Goal: Task Accomplishment & Management: Use online tool/utility

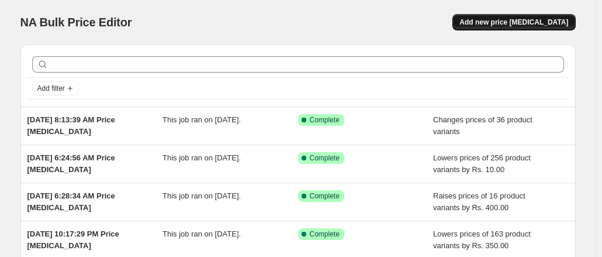
click at [520, 27] on button "Add new price [MEDICAL_DATA]" at bounding box center [513, 22] width 123 height 16
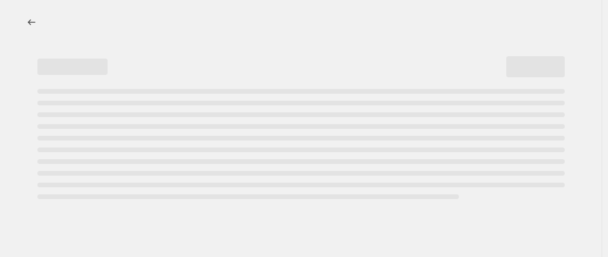
click at [82, 122] on div "Page loading" at bounding box center [300, 144] width 527 height 110
click at [29, 20] on icon "Price change jobs" at bounding box center [32, 22] width 12 height 12
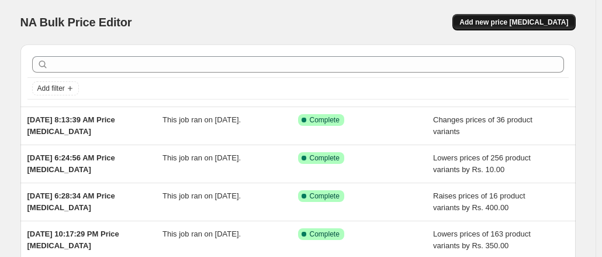
click at [524, 22] on span "Add new price [MEDICAL_DATA]" at bounding box center [513, 22] width 109 height 9
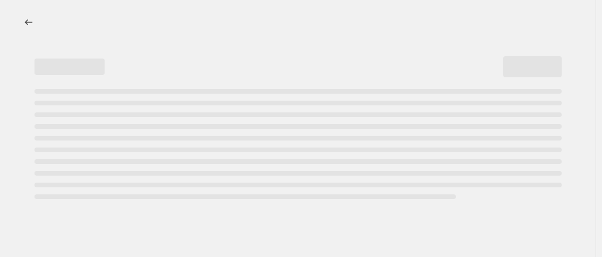
select select "percentage"
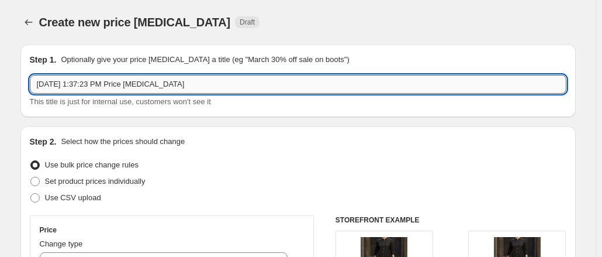
click at [220, 83] on input "Sep 30, 2025, 1:37:23 PM Price change job" at bounding box center [298, 84] width 536 height 19
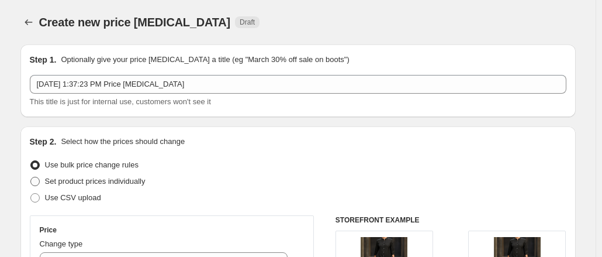
click at [36, 180] on span at bounding box center [34, 180] width 9 height 9
click at [31, 177] on input "Set product prices individually" at bounding box center [30, 176] width 1 height 1
radio input "true"
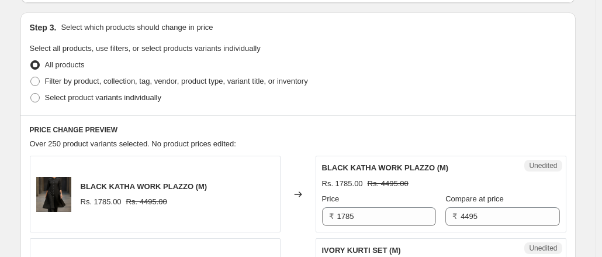
scroll to position [234, 0]
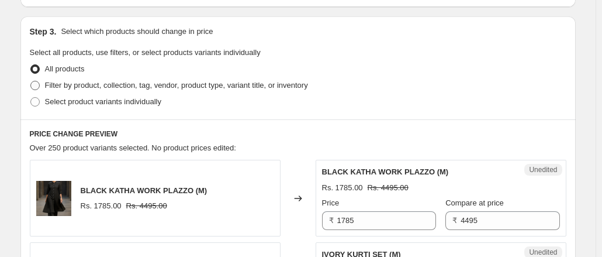
click at [40, 86] on span at bounding box center [34, 85] width 9 height 9
click at [31, 81] on input "Filter by product, collection, tag, vendor, product type, variant title, or inv…" at bounding box center [30, 81] width 1 height 1
radio input "true"
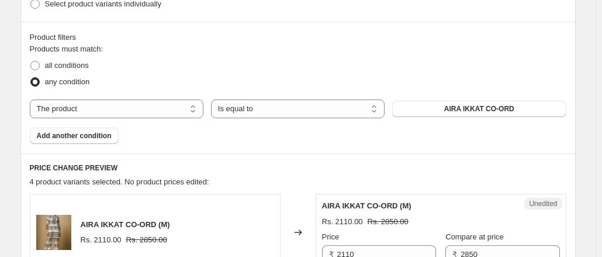
scroll to position [175, 0]
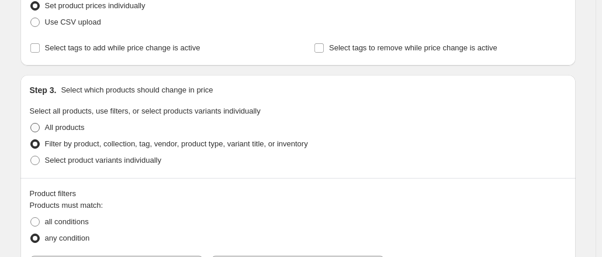
click at [39, 127] on span at bounding box center [34, 127] width 9 height 9
click at [31, 123] on input "All products" at bounding box center [30, 123] width 1 height 1
radio input "true"
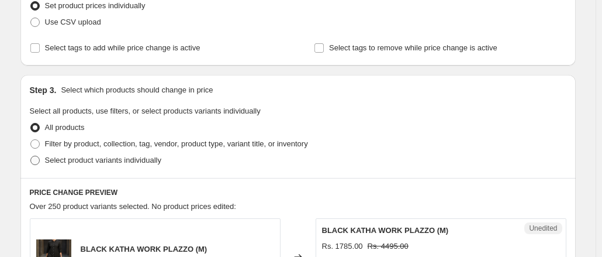
click at [36, 158] on span at bounding box center [34, 159] width 9 height 9
click at [31, 156] on input "Select product variants individually" at bounding box center [30, 155] width 1 height 1
radio input "true"
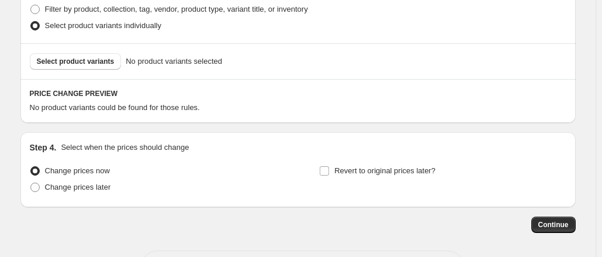
scroll to position [292, 0]
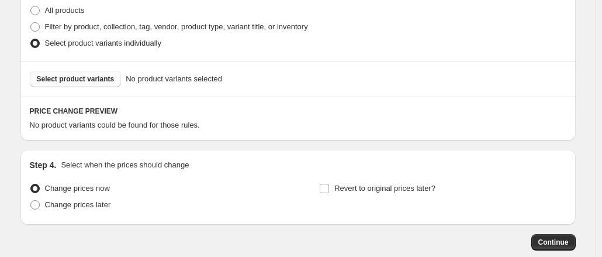
click at [83, 80] on span "Select product variants" at bounding box center [76, 78] width 78 height 9
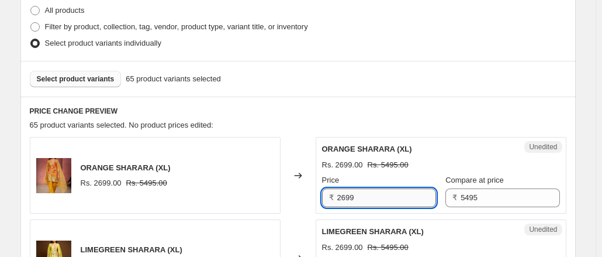
click at [358, 198] on input "2699" at bounding box center [386, 197] width 99 height 19
type input "2"
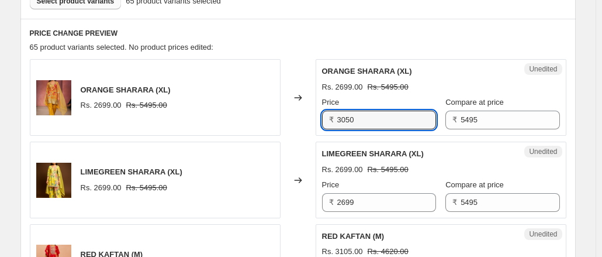
scroll to position [409, 0]
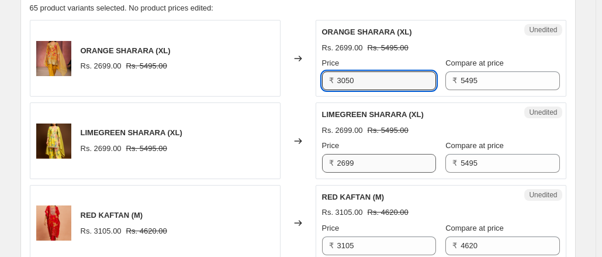
type input "3050"
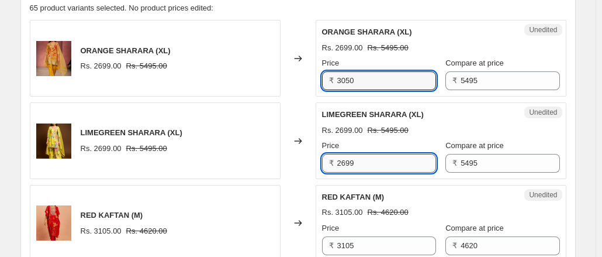
drag, startPoint x: 363, startPoint y: 167, endPoint x: 354, endPoint y: 168, distance: 9.4
click at [361, 168] on input "2699" at bounding box center [386, 163] width 99 height 19
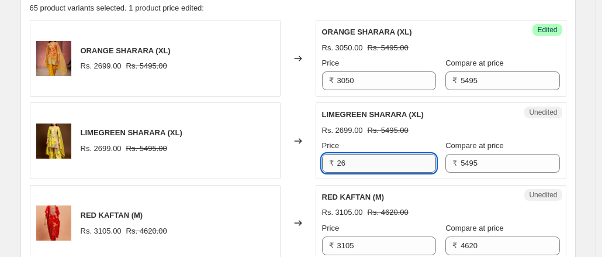
type input "2"
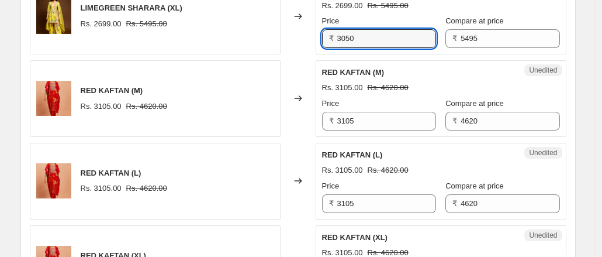
scroll to position [526, 0]
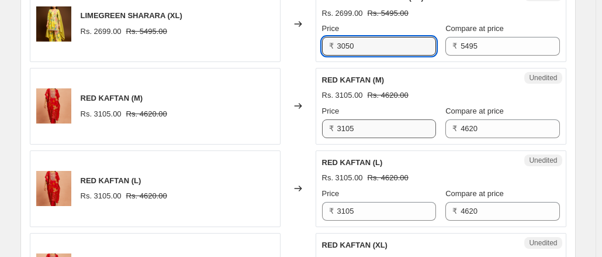
type input "3050"
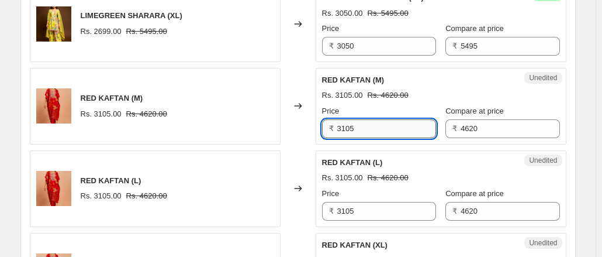
click at [362, 130] on input "3105" at bounding box center [386, 128] width 99 height 19
type input "3455"
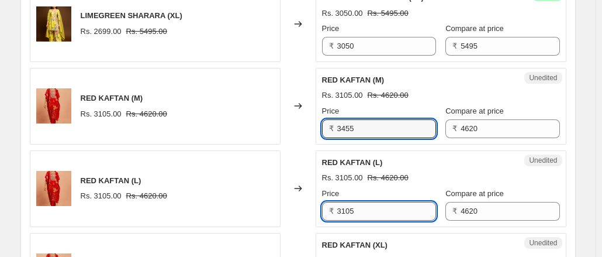
click at [361, 211] on input "3105" at bounding box center [386, 211] width 99 height 19
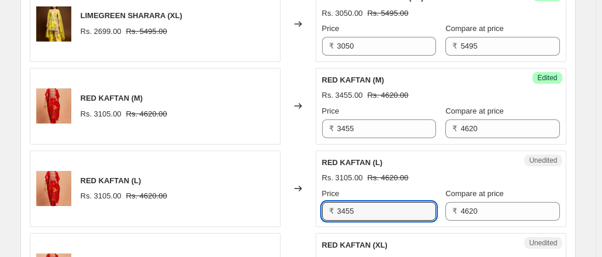
scroll to position [643, 0]
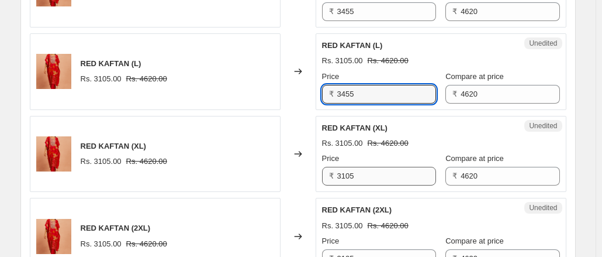
type input "3455"
click at [362, 175] on input "3105" at bounding box center [386, 176] width 99 height 19
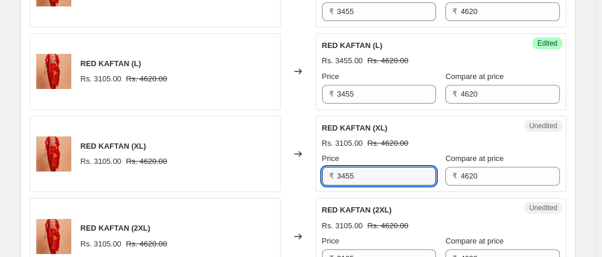
scroll to position [760, 0]
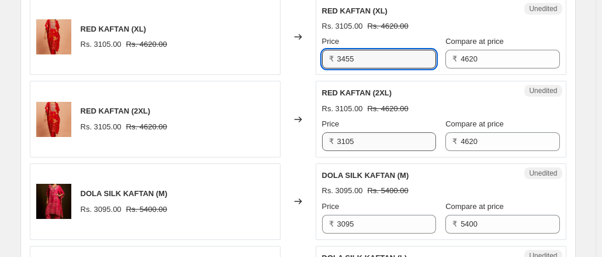
type input "3455"
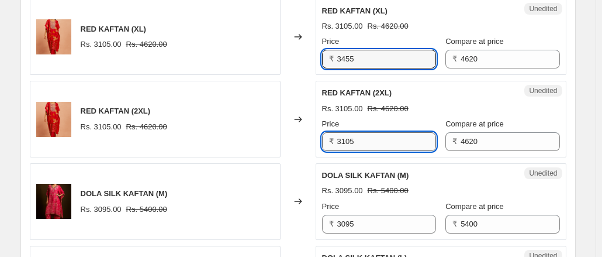
click at [354, 136] on input "3105" at bounding box center [386, 141] width 99 height 19
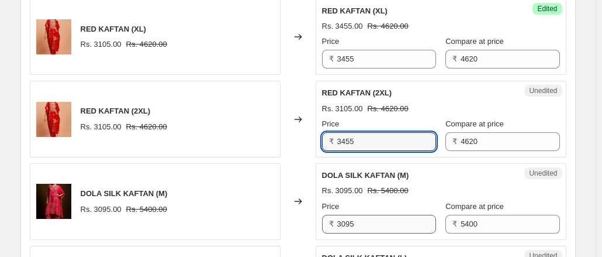
type input "3455"
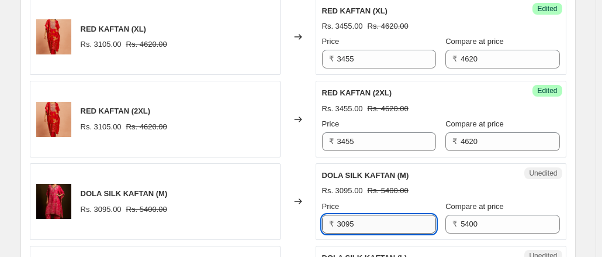
click at [365, 224] on input "3095" at bounding box center [386, 223] width 99 height 19
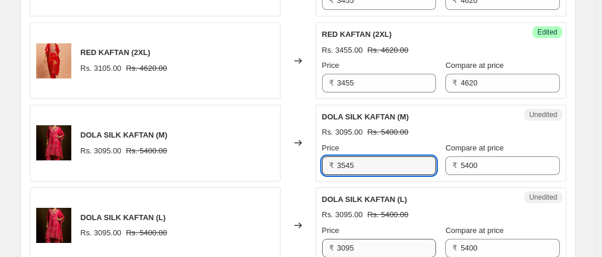
type input "3545"
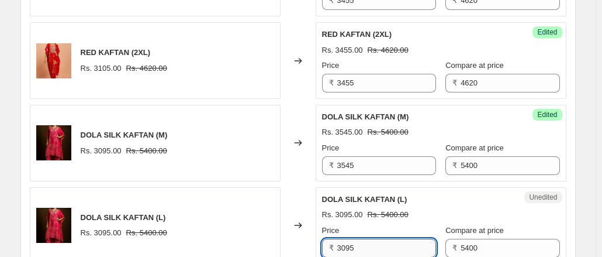
click at [361, 248] on input "3095" at bounding box center [386, 247] width 99 height 19
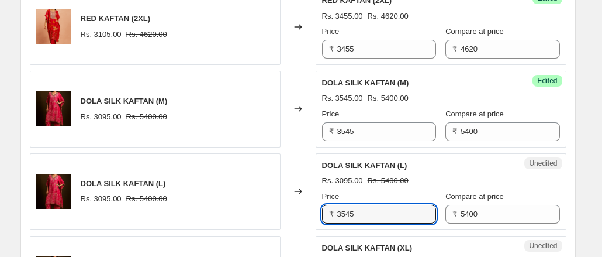
scroll to position [877, 0]
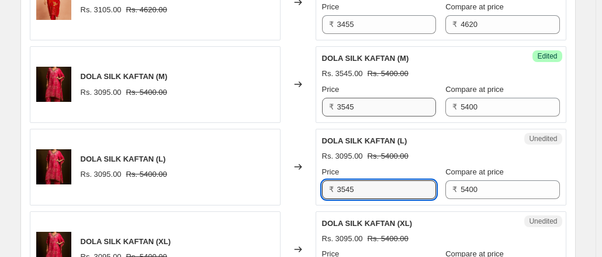
type input "3545"
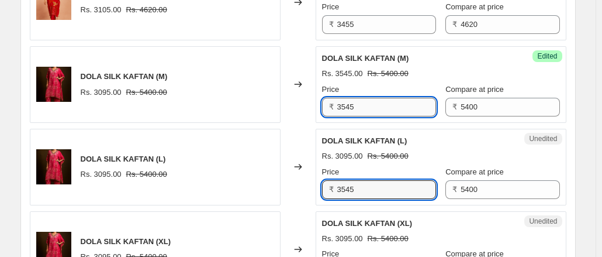
click at [347, 102] on input "3545" at bounding box center [386, 107] width 99 height 19
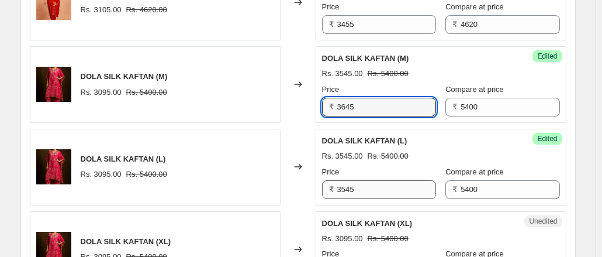
type input "3645"
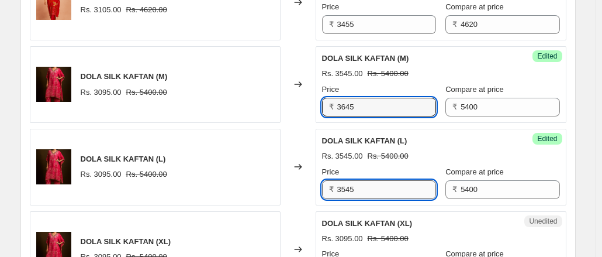
click at [344, 186] on input "3545" at bounding box center [386, 189] width 99 height 19
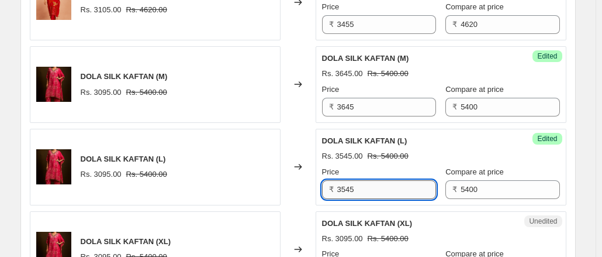
click at [348, 186] on input "3545" at bounding box center [386, 189] width 99 height 19
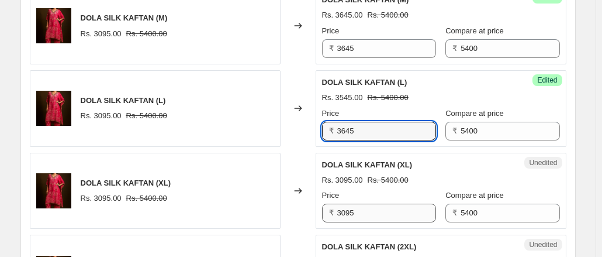
type input "3645"
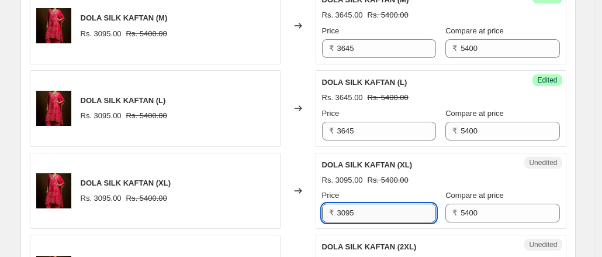
click at [359, 209] on input "3095" at bounding box center [386, 212] width 99 height 19
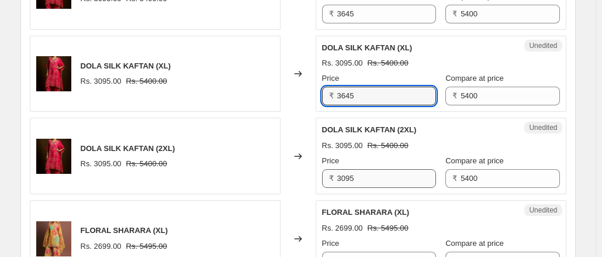
type input "3645"
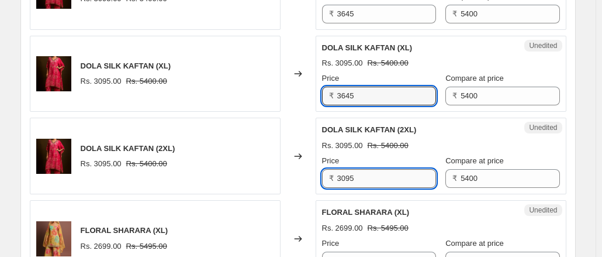
click at [362, 175] on input "3095" at bounding box center [386, 178] width 99 height 19
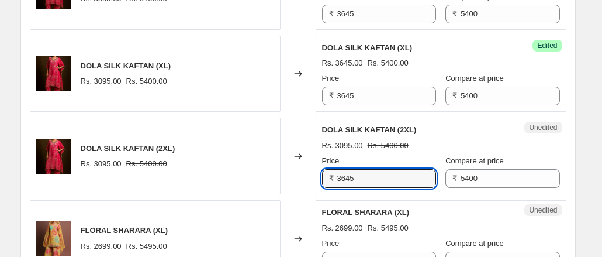
scroll to position [1110, 0]
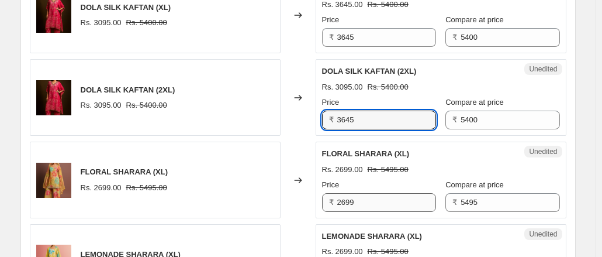
type input "3645"
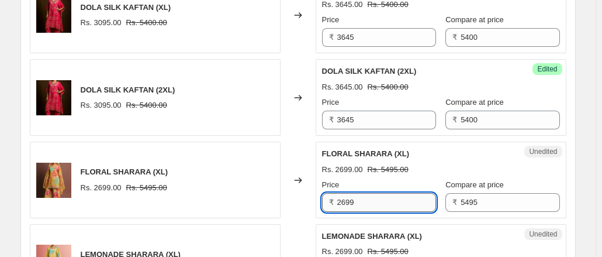
click at [365, 198] on input "2699" at bounding box center [386, 202] width 99 height 19
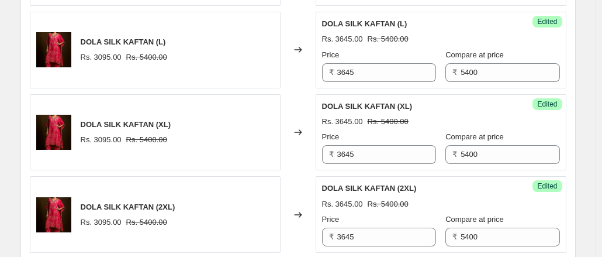
scroll to position [1169, 0]
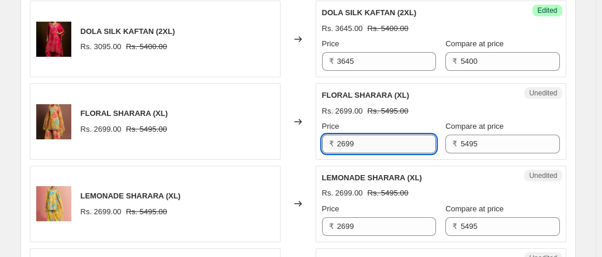
click at [361, 139] on input "2699" at bounding box center [386, 143] width 99 height 19
type input "2"
click at [348, 142] on input "3125" at bounding box center [386, 143] width 99 height 19
type input "3225"
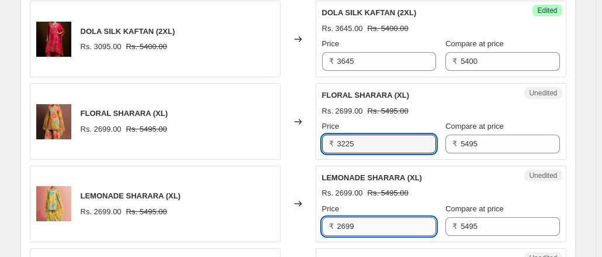
click at [356, 222] on input "2699" at bounding box center [386, 226] width 99 height 19
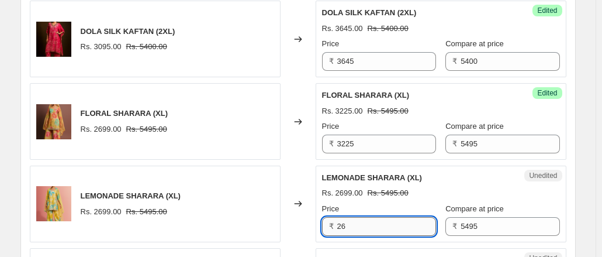
type input "2"
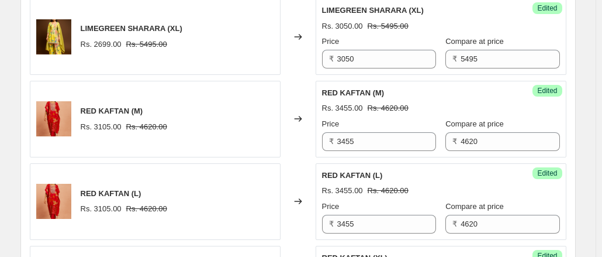
scroll to position [468, 0]
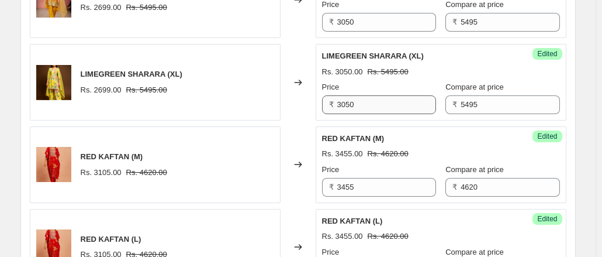
type input "3225"
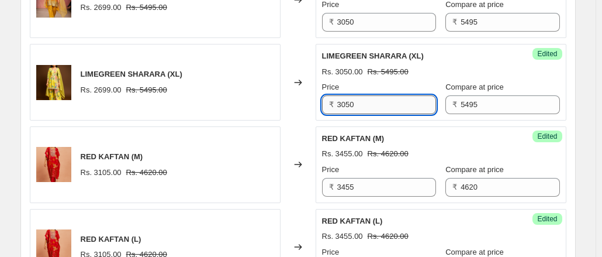
click at [361, 103] on input "3050" at bounding box center [386, 104] width 99 height 19
type input "3225"
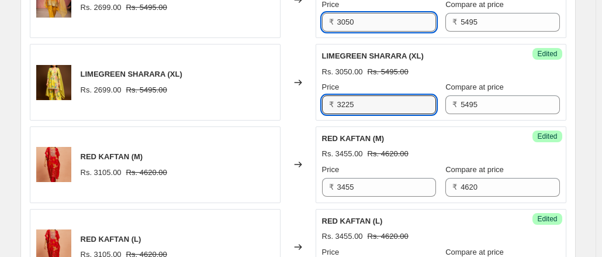
click at [361, 24] on input "3050" at bounding box center [386, 22] width 99 height 19
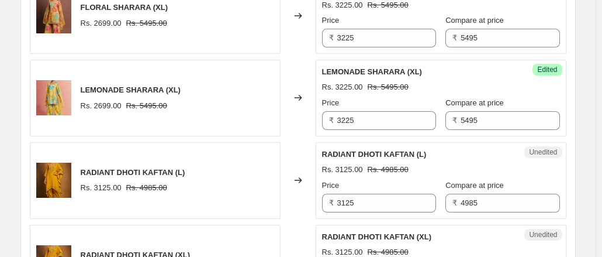
scroll to position [1286, 0]
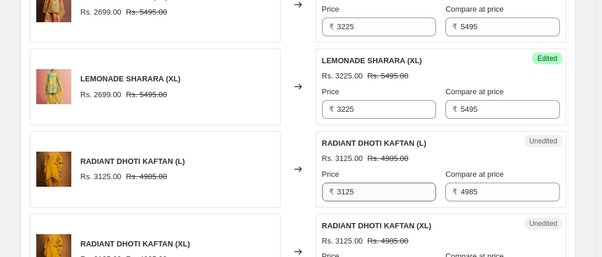
type input "3225"
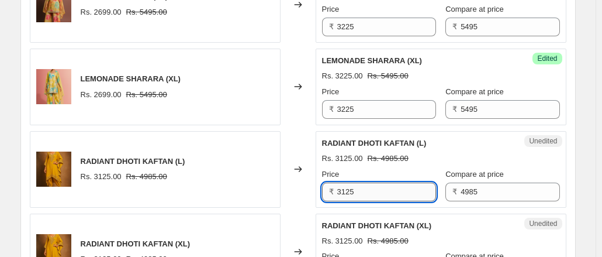
click at [363, 187] on input "3125" at bounding box center [386, 191] width 99 height 19
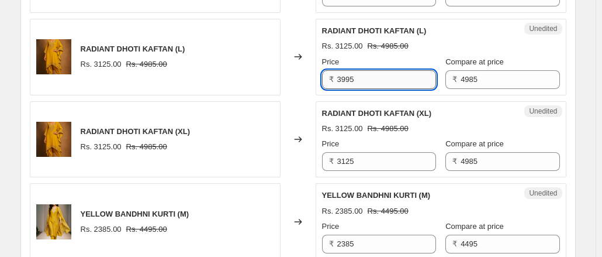
scroll to position [1403, 0]
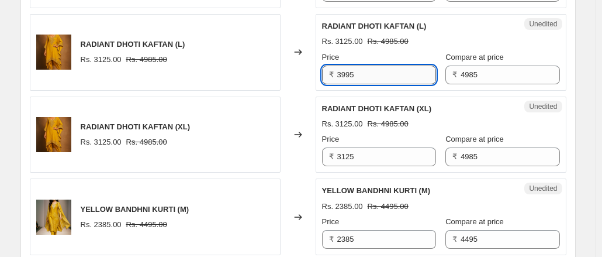
click at [348, 71] on input "3995" at bounding box center [386, 74] width 99 height 19
type input "3895"
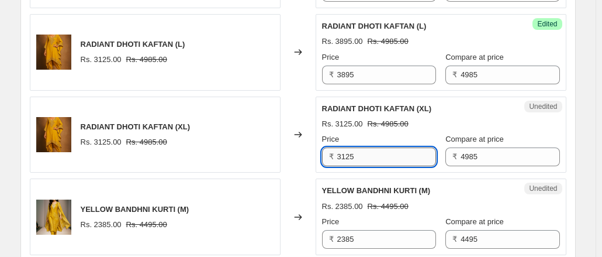
click at [359, 148] on input "3125" at bounding box center [386, 156] width 99 height 19
type input "3895"
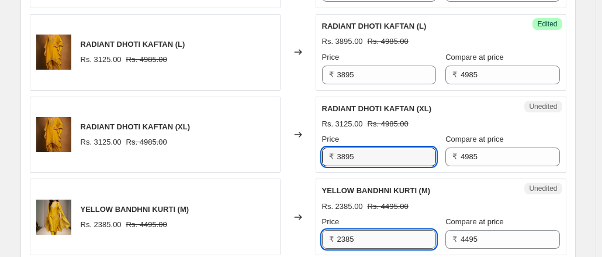
click at [359, 234] on input "2385" at bounding box center [386, 239] width 99 height 19
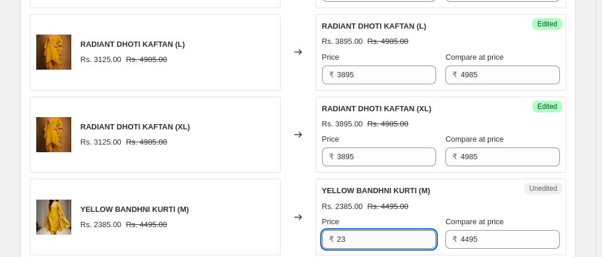
type input "2"
click at [345, 236] on input "2895" at bounding box center [386, 239] width 99 height 19
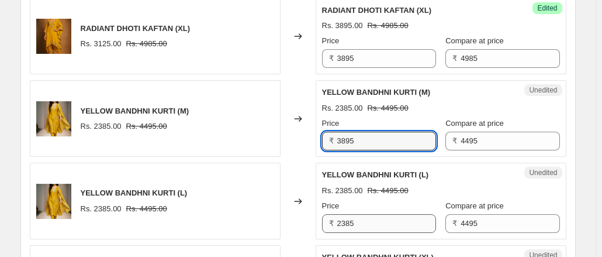
scroll to position [1519, 0]
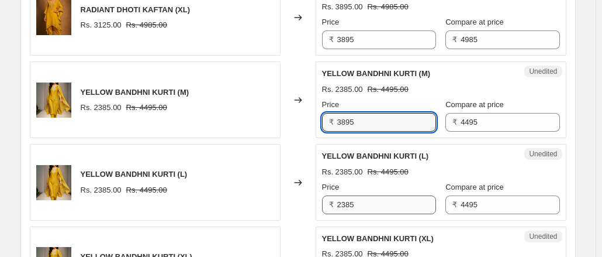
type input "3895"
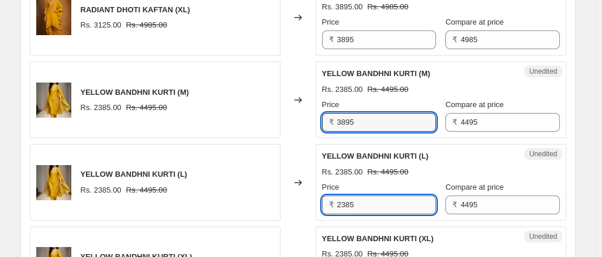
click at [347, 198] on input "2385" at bounding box center [386, 204] width 99 height 19
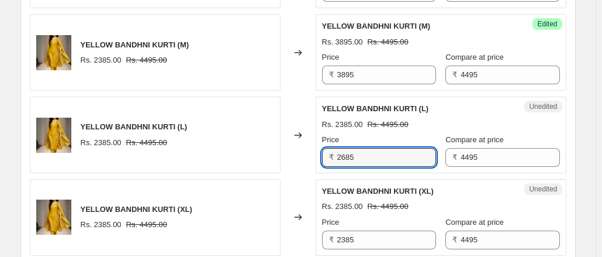
scroll to position [1636, 0]
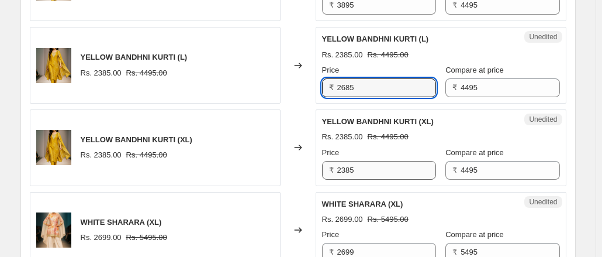
type input "2685"
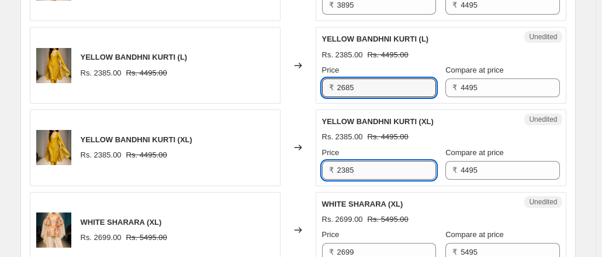
click at [347, 162] on input "2385" at bounding box center [386, 170] width 99 height 19
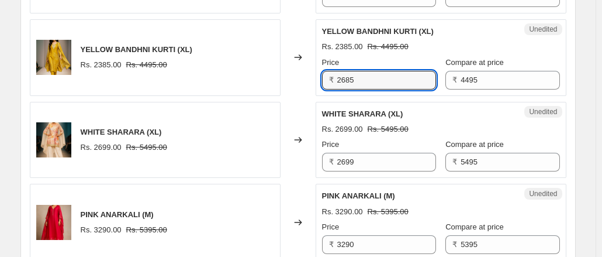
scroll to position [1753, 0]
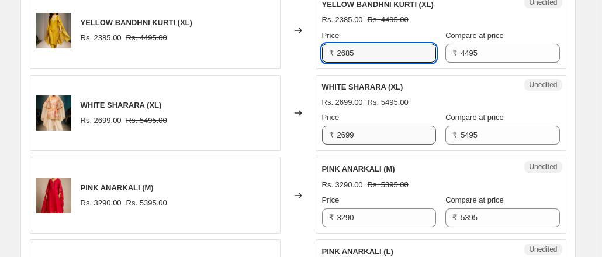
type input "2685"
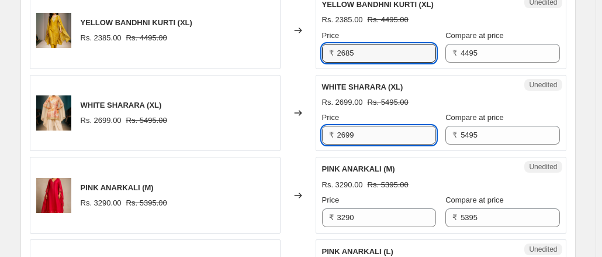
click at [361, 130] on input "2699" at bounding box center [386, 135] width 99 height 19
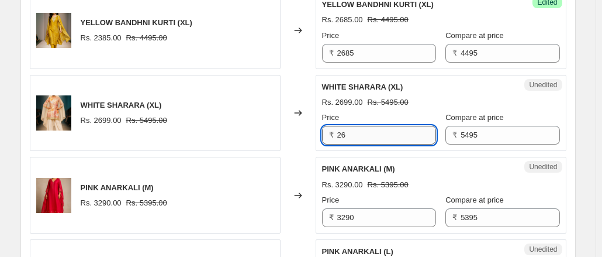
type input "2"
type input "3225"
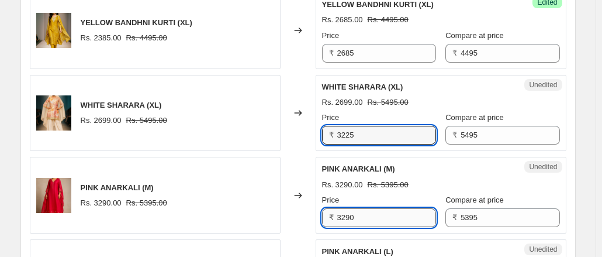
click at [369, 212] on input "3290" at bounding box center [386, 217] width 99 height 19
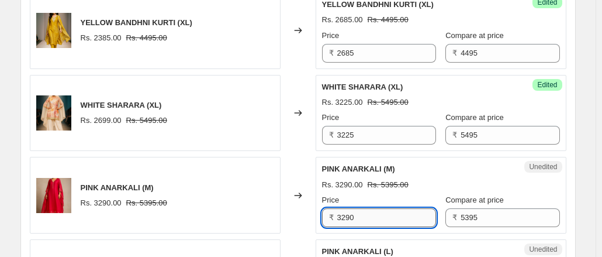
scroll to position [1812, 0]
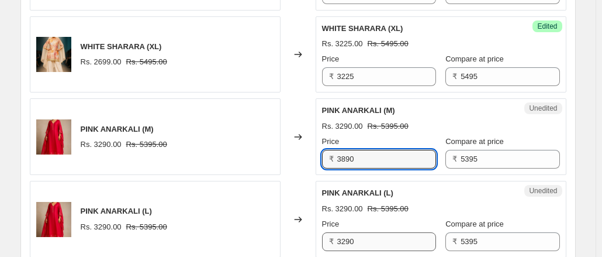
type input "3890"
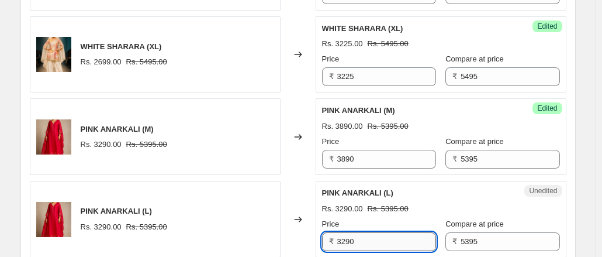
click at [356, 232] on input "3290" at bounding box center [386, 241] width 99 height 19
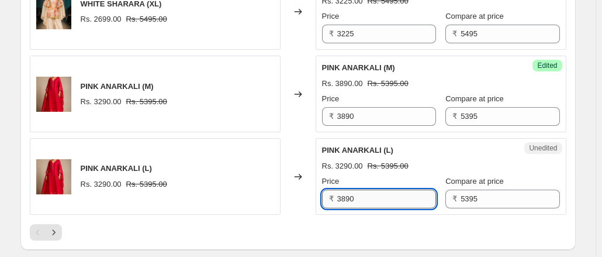
scroll to position [1870, 0]
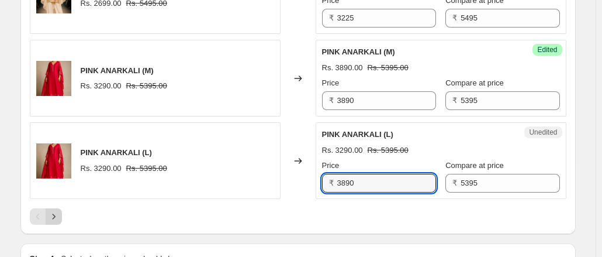
type input "3890"
click at [60, 212] on icon "Next" at bounding box center [54, 216] width 12 height 12
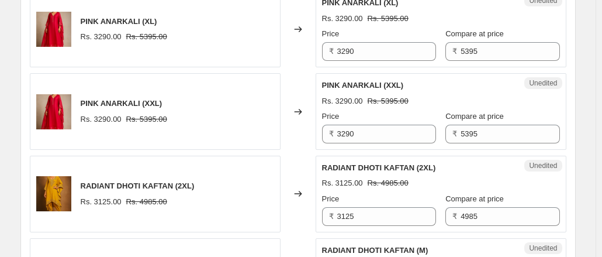
scroll to position [409, 0]
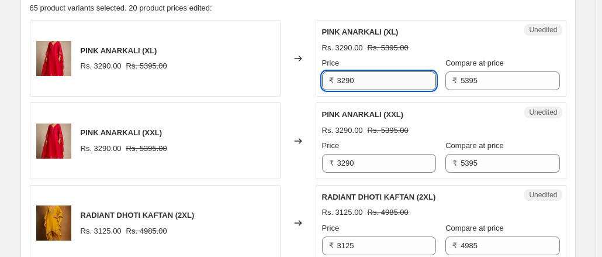
click at [363, 82] on input "3290" at bounding box center [386, 80] width 99 height 19
type input "3890"
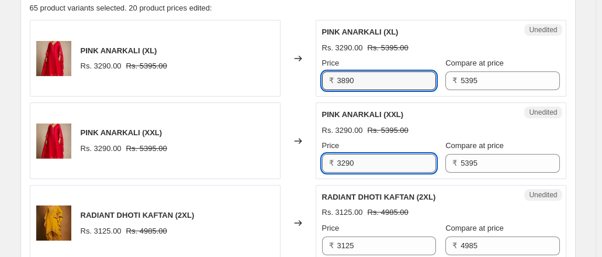
click at [361, 165] on input "3290" at bounding box center [386, 163] width 99 height 19
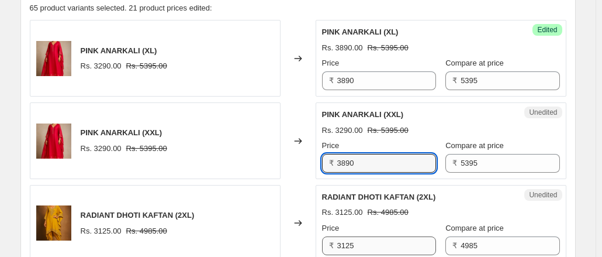
type input "3890"
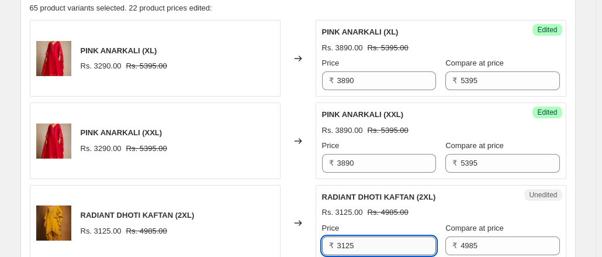
click at [368, 250] on input "3125" at bounding box center [386, 245] width 99 height 19
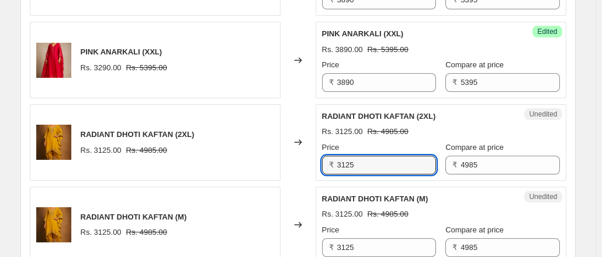
scroll to position [526, 0]
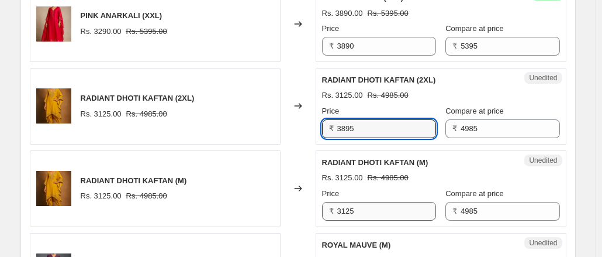
type input "3895"
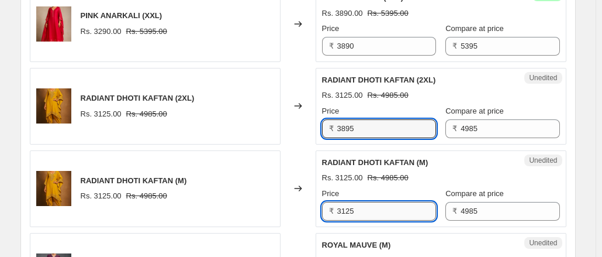
click at [363, 209] on input "3125" at bounding box center [386, 211] width 99 height 19
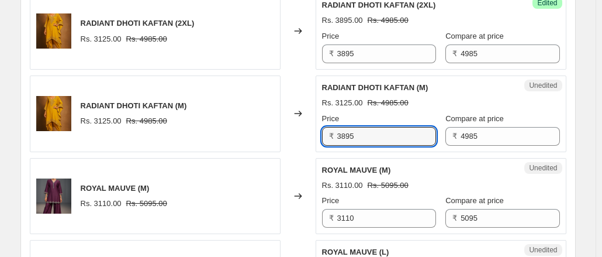
scroll to position [643, 0]
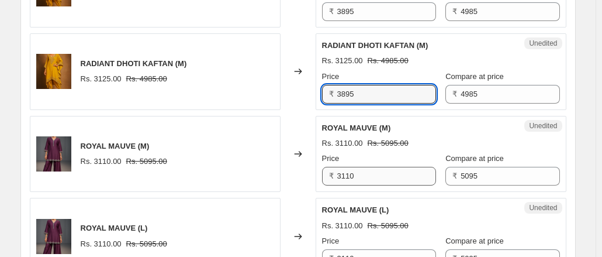
type input "3895"
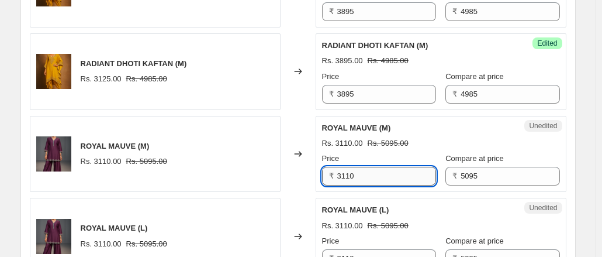
click at [362, 171] on input "3110" at bounding box center [386, 176] width 99 height 19
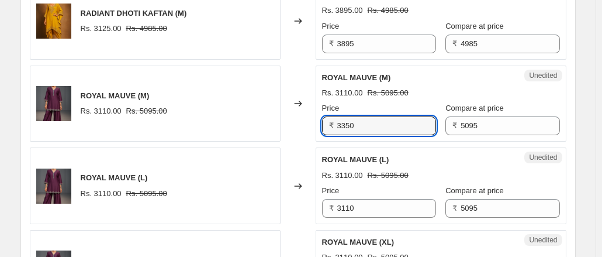
scroll to position [760, 0]
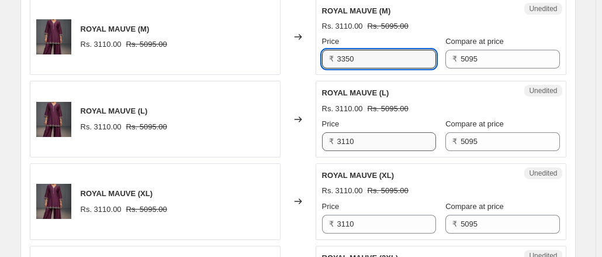
type input "3350"
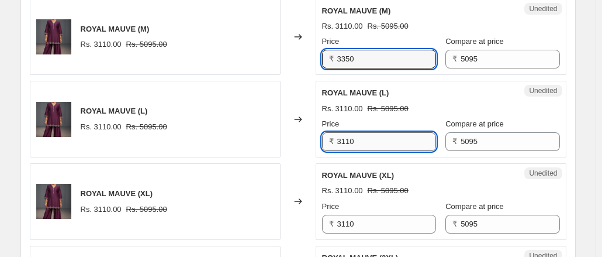
click at [358, 140] on input "3110" at bounding box center [386, 141] width 99 height 19
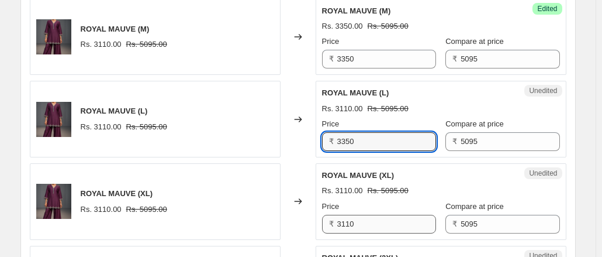
type input "3350"
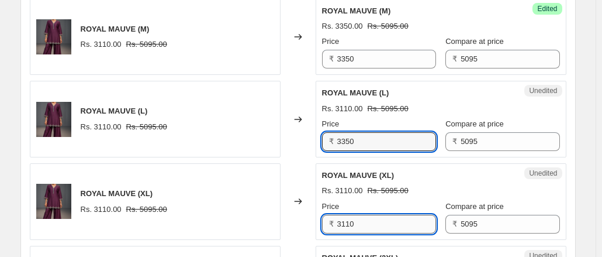
click at [362, 221] on input "3110" at bounding box center [386, 223] width 99 height 19
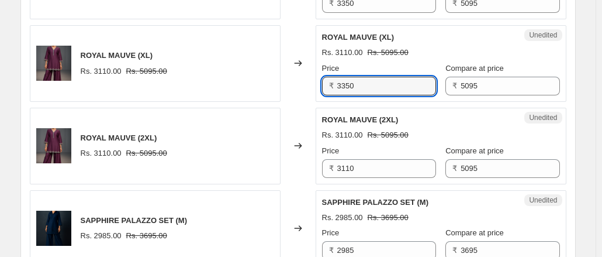
scroll to position [935, 0]
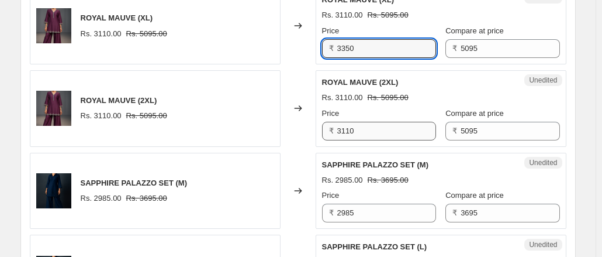
type input "3350"
click at [363, 128] on input "3110" at bounding box center [386, 131] width 99 height 19
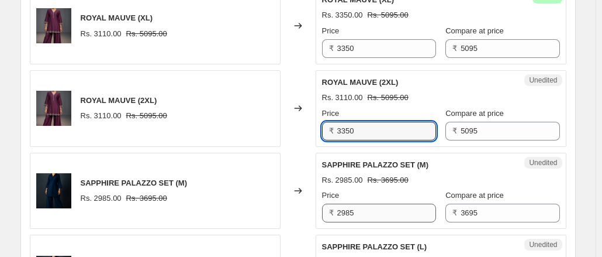
type input "3350"
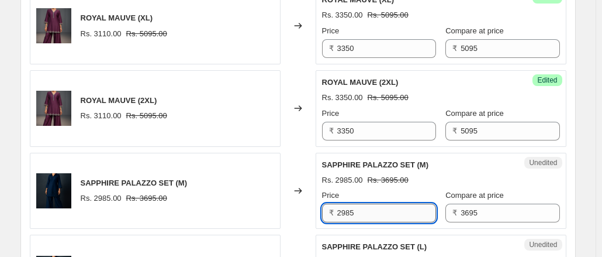
click at [359, 210] on input "2985" at bounding box center [386, 212] width 99 height 19
click at [352, 211] on input "2985" at bounding box center [386, 212] width 99 height 19
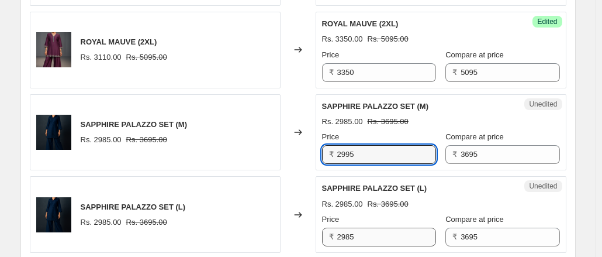
type input "2995"
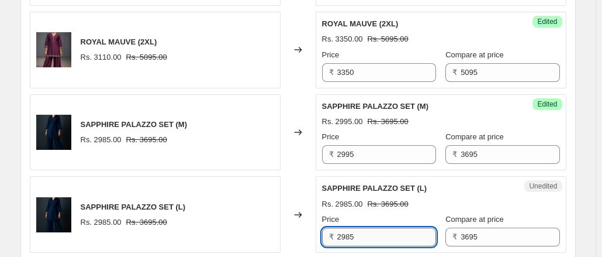
click at [352, 236] on input "2985" at bounding box center [386, 236] width 99 height 19
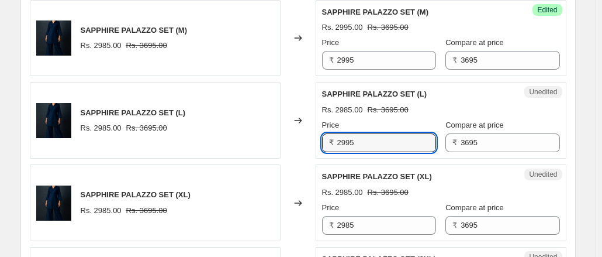
scroll to position [1169, 0]
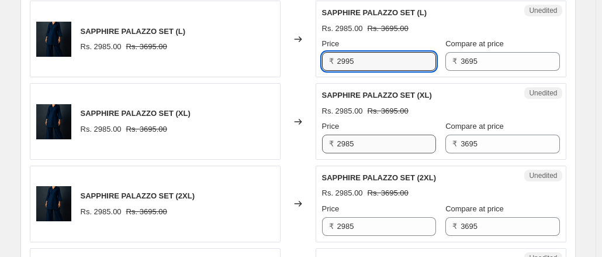
type input "2995"
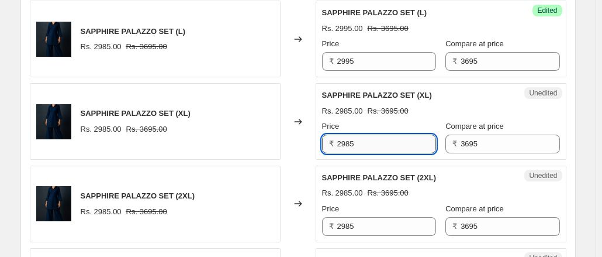
click at [350, 139] on input "2985" at bounding box center [386, 143] width 99 height 19
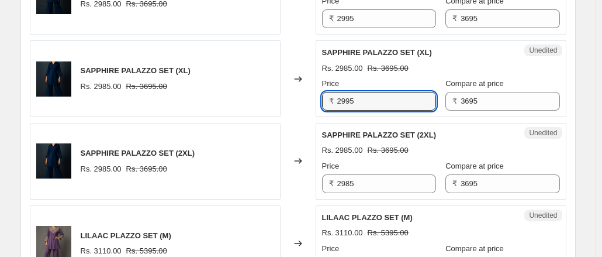
scroll to position [1227, 0]
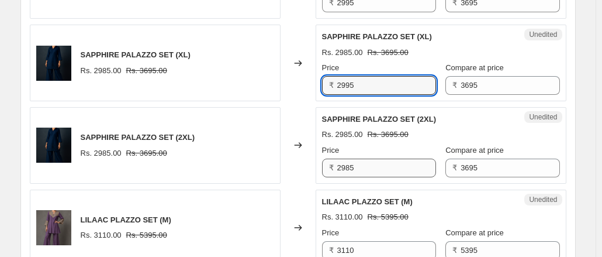
type input "2995"
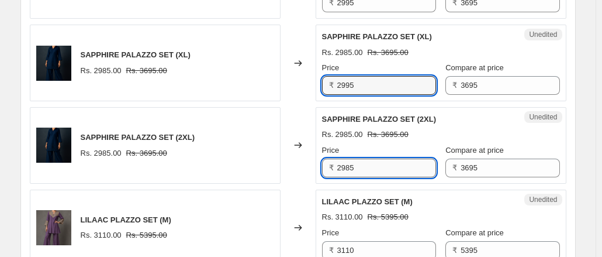
click at [352, 163] on input "2985" at bounding box center [386, 167] width 99 height 19
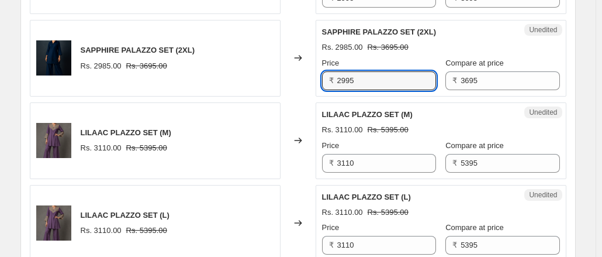
scroll to position [1403, 0]
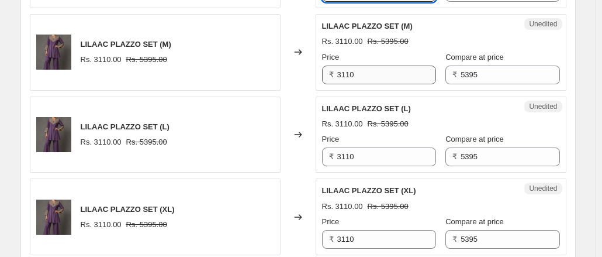
type input "2995"
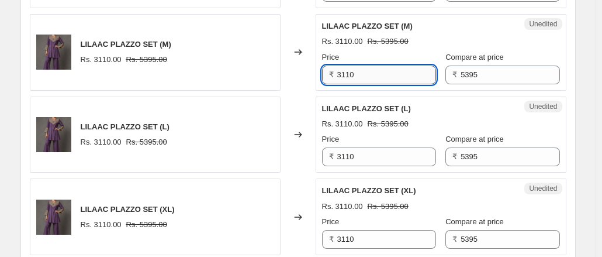
click at [360, 68] on input "3110" at bounding box center [386, 74] width 99 height 19
click at [356, 65] on input "3285" at bounding box center [386, 74] width 99 height 19
click at [347, 70] on input "3285" at bounding box center [386, 74] width 99 height 19
type input "3485"
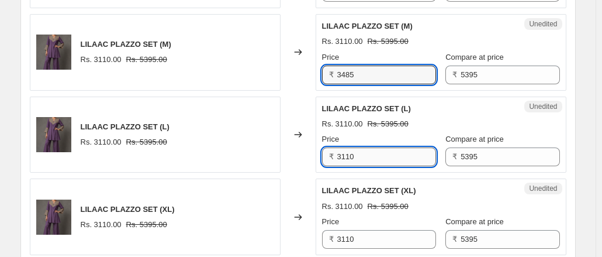
click at [358, 153] on input "3110" at bounding box center [386, 156] width 99 height 19
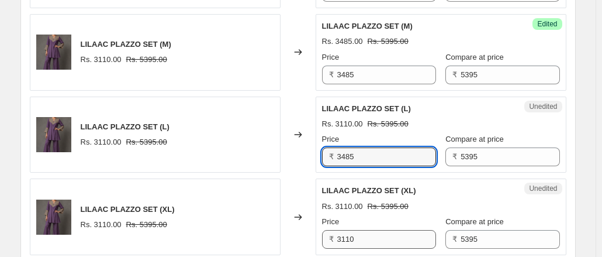
type input "3485"
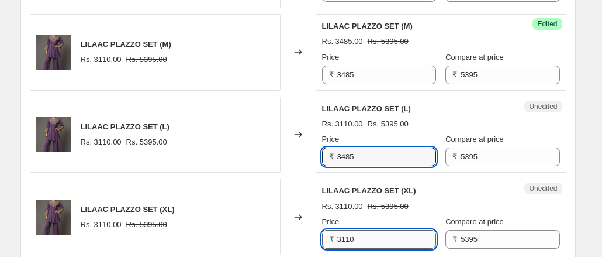
click at [359, 236] on input "3110" at bounding box center [386, 239] width 99 height 19
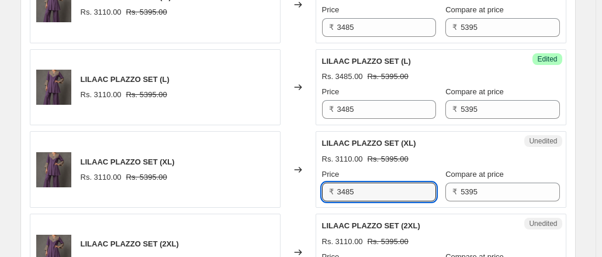
scroll to position [1461, 0]
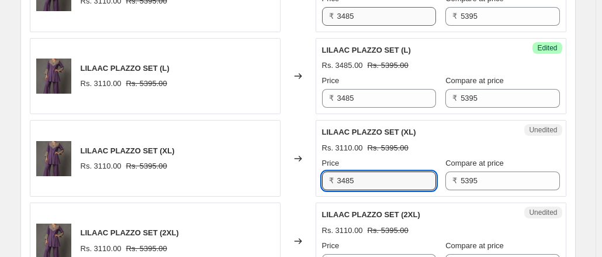
type input "3485"
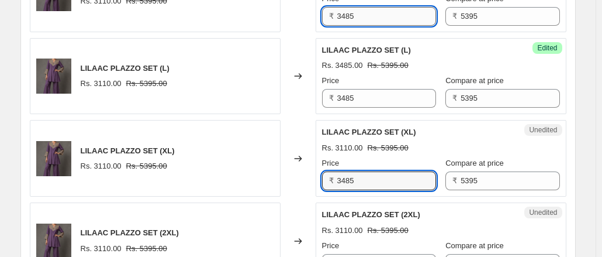
click at [347, 12] on input "3485" at bounding box center [386, 16] width 99 height 19
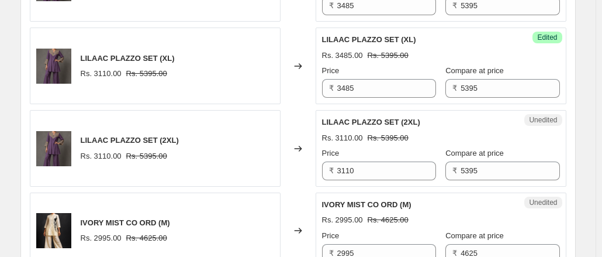
scroll to position [1578, 0]
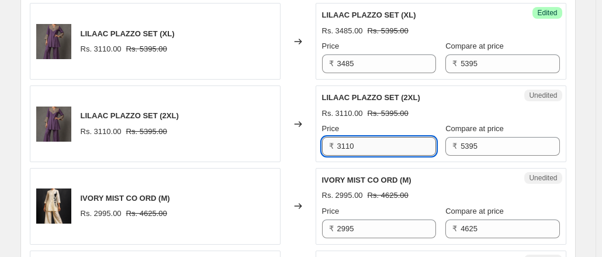
click at [358, 138] on input "3110" at bounding box center [386, 146] width 99 height 19
type input "3485"
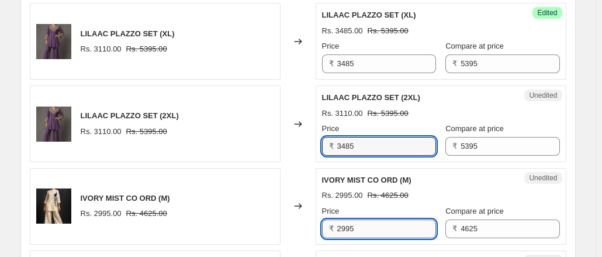
click at [358, 221] on input "2995" at bounding box center [386, 228] width 99 height 19
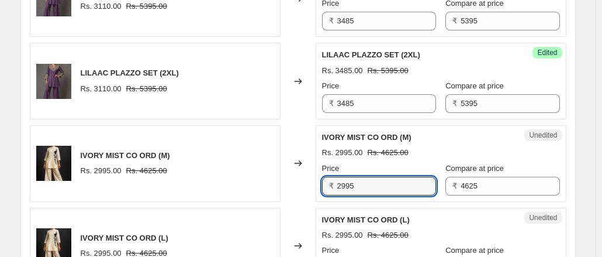
scroll to position [1636, 0]
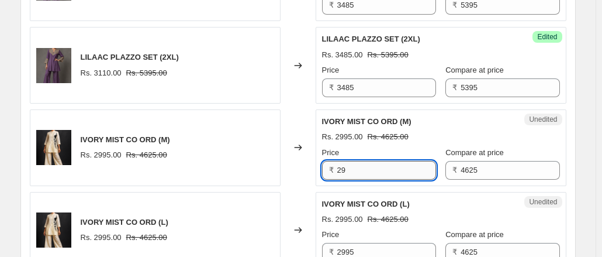
type input "2"
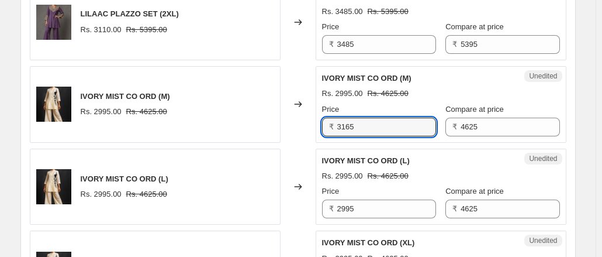
scroll to position [1695, 0]
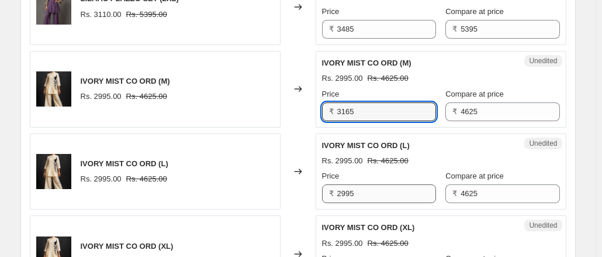
type input "3165"
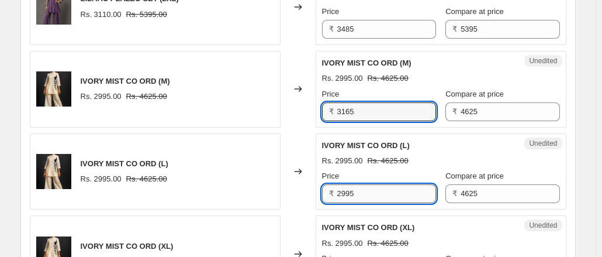
click at [362, 189] on input "2995" at bounding box center [386, 193] width 99 height 19
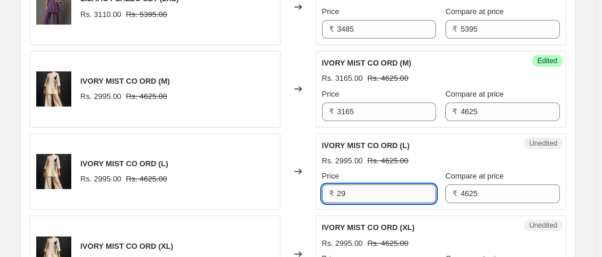
type input "2"
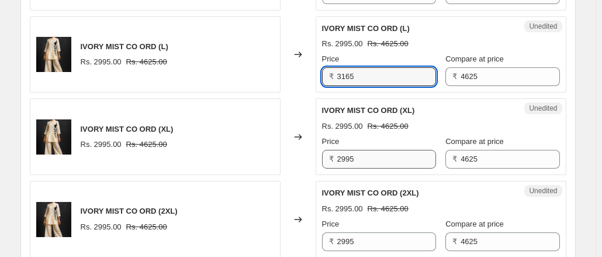
type input "3165"
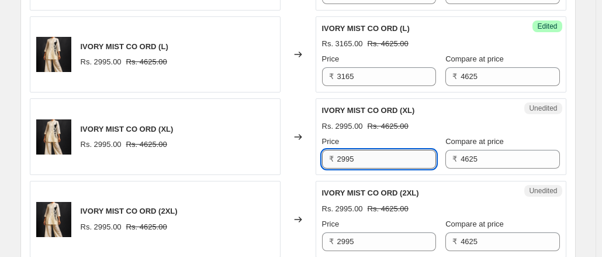
click at [361, 155] on input "2995" at bounding box center [386, 159] width 99 height 19
type input "2"
type input "3165"
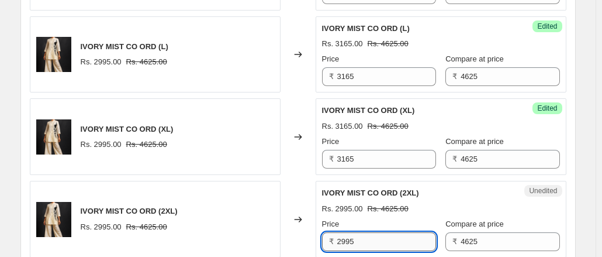
click at [368, 234] on input "2995" at bounding box center [386, 241] width 99 height 19
type input "2"
type input "3165"
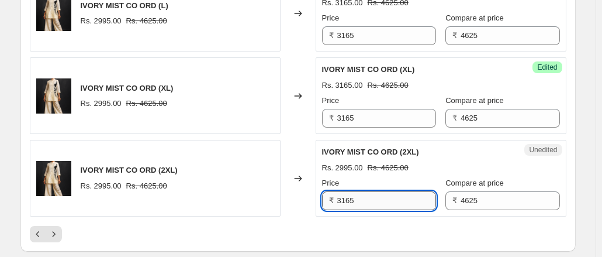
scroll to position [1870, 0]
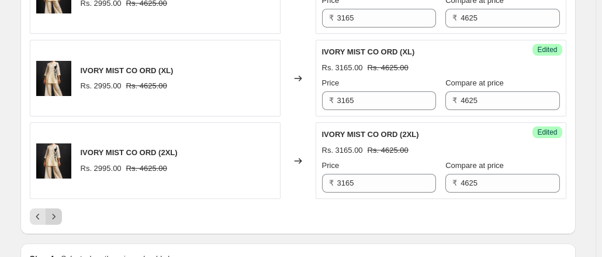
click at [57, 211] on icon "Next" at bounding box center [54, 216] width 12 height 12
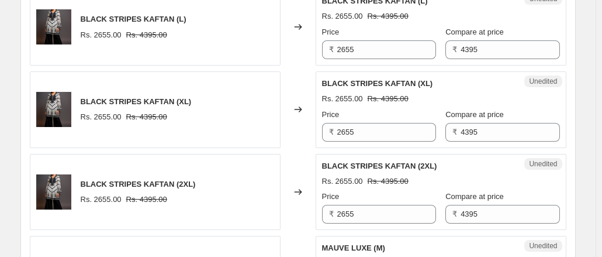
scroll to position [935, 0]
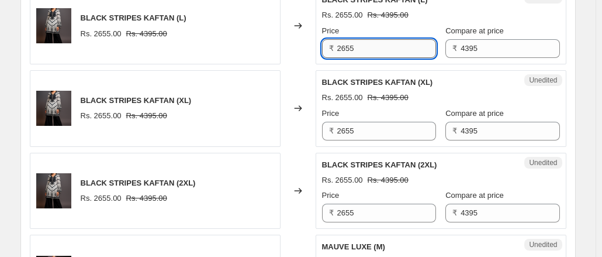
click at [361, 46] on input "2655" at bounding box center [386, 48] width 99 height 19
type input "2"
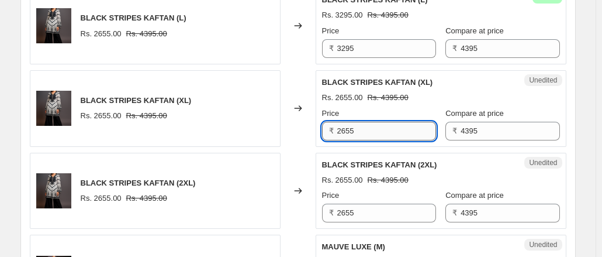
click at [361, 128] on input "2655" at bounding box center [386, 131] width 99 height 19
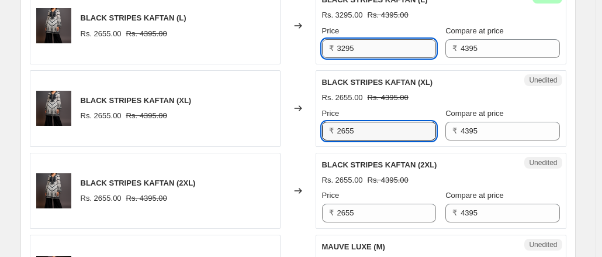
click at [358, 47] on input "3295" at bounding box center [386, 48] width 99 height 19
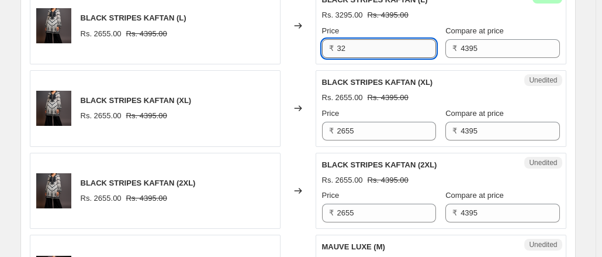
type input "3"
type input "2995"
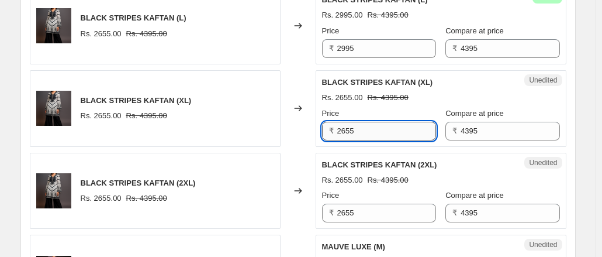
click at [362, 134] on input "2655" at bounding box center [386, 131] width 99 height 19
type input "2995"
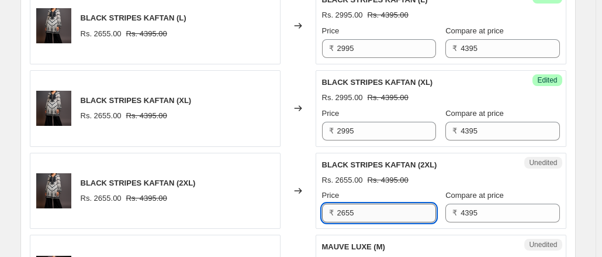
click at [362, 207] on input "2655" at bounding box center [386, 212] width 99 height 19
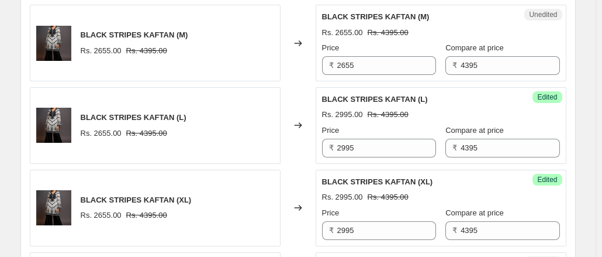
scroll to position [818, 0]
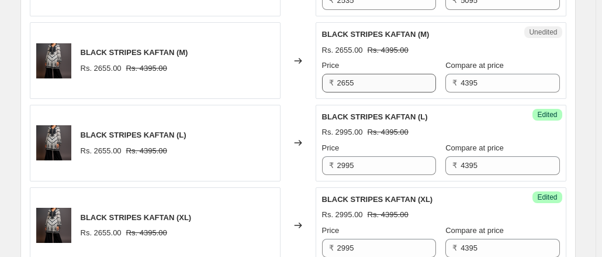
type input "2995"
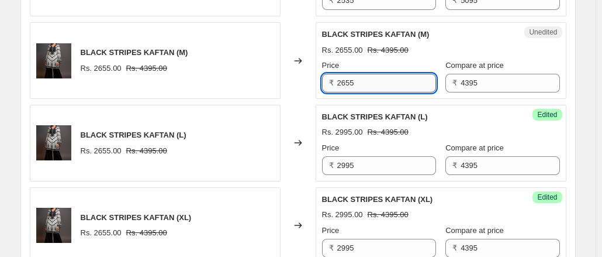
click at [362, 79] on input "2655" at bounding box center [386, 83] width 99 height 19
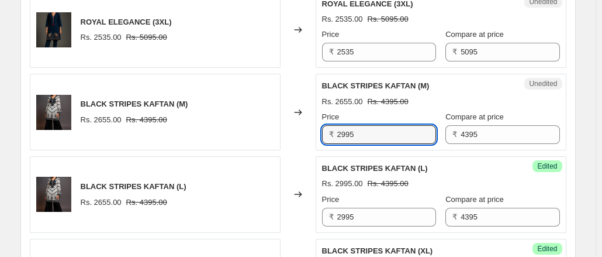
scroll to position [760, 0]
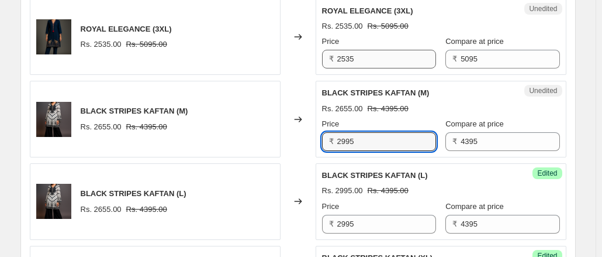
type input "2995"
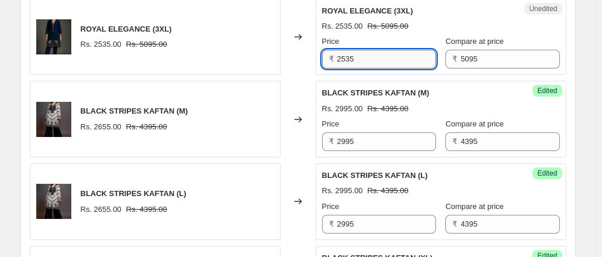
click at [361, 57] on input "2535" at bounding box center [386, 59] width 99 height 19
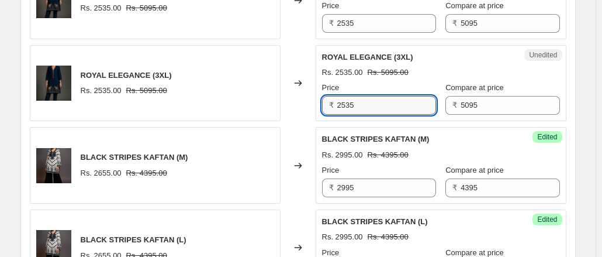
scroll to position [643, 0]
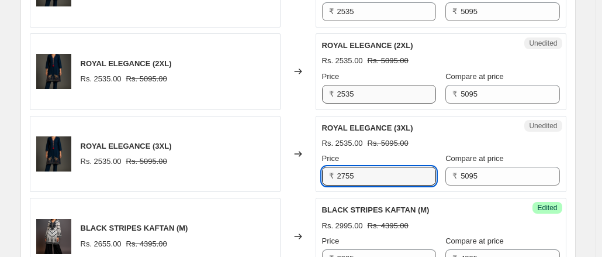
type input "2755"
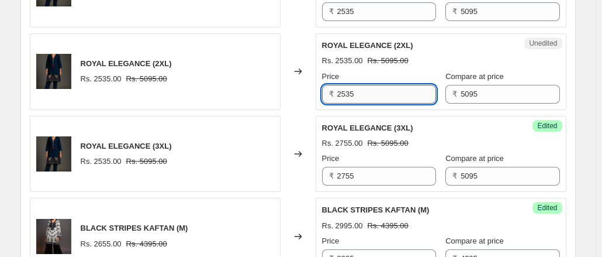
click at [357, 89] on input "2535" at bounding box center [386, 94] width 99 height 19
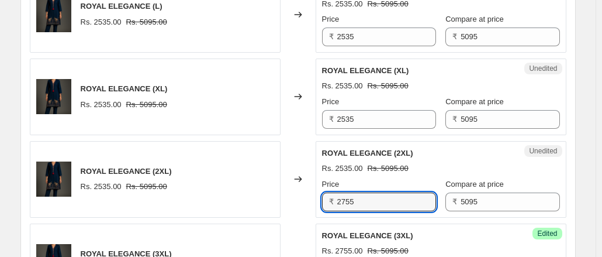
scroll to position [526, 0]
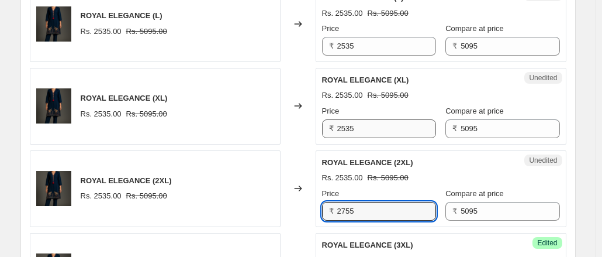
type input "2755"
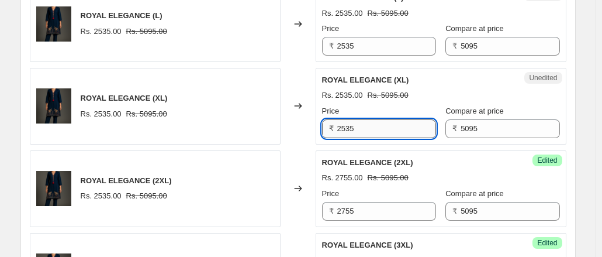
click at [366, 128] on input "2535" at bounding box center [386, 128] width 99 height 19
type input "2755"
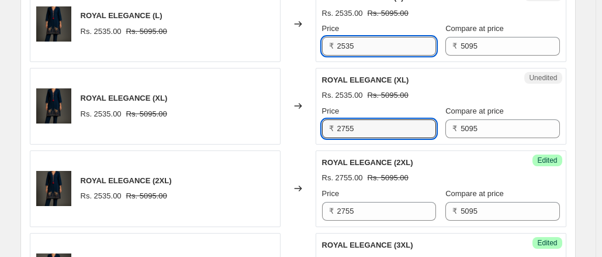
click at [361, 45] on input "2535" at bounding box center [386, 46] width 99 height 19
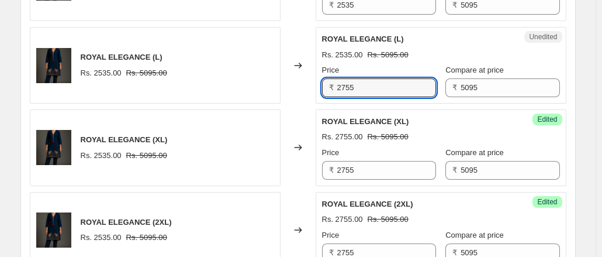
scroll to position [468, 0]
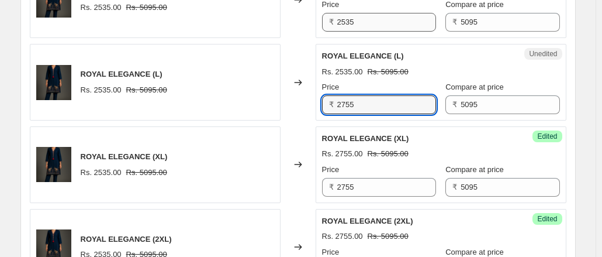
type input "2755"
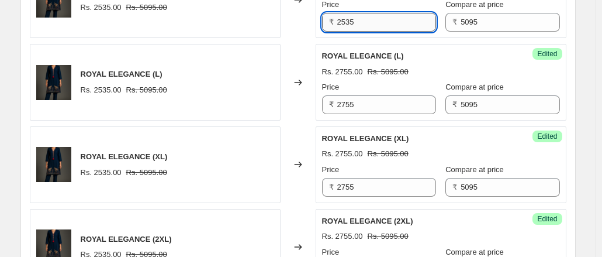
click at [363, 16] on input "2535" at bounding box center [386, 22] width 99 height 19
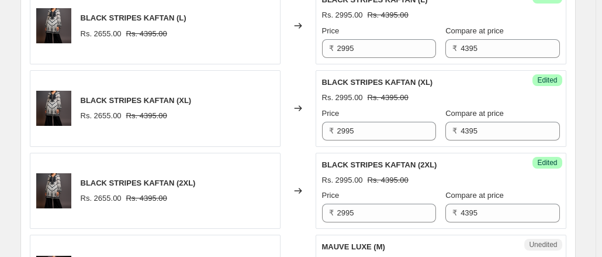
scroll to position [1052, 0]
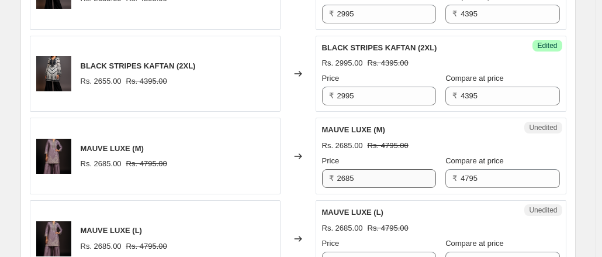
type input "2755"
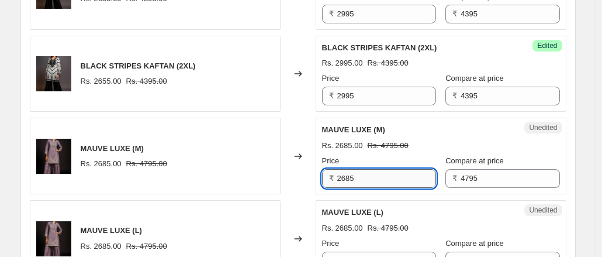
click at [363, 176] on input "2685" at bounding box center [386, 178] width 99 height 19
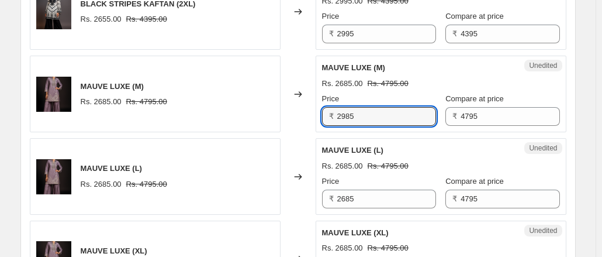
scroll to position [1169, 0]
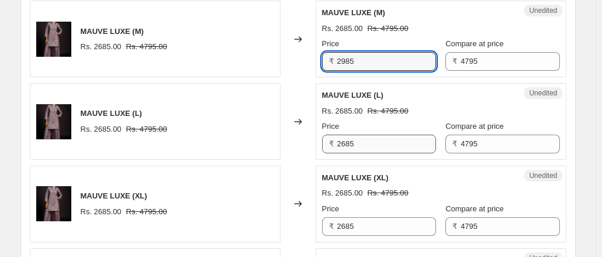
type input "2985"
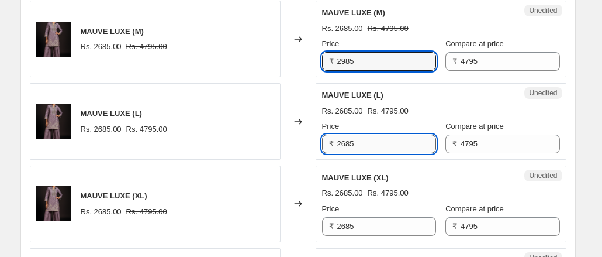
click at [360, 140] on input "2685" at bounding box center [386, 143] width 99 height 19
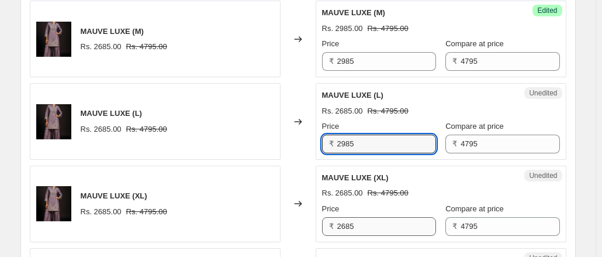
type input "2985"
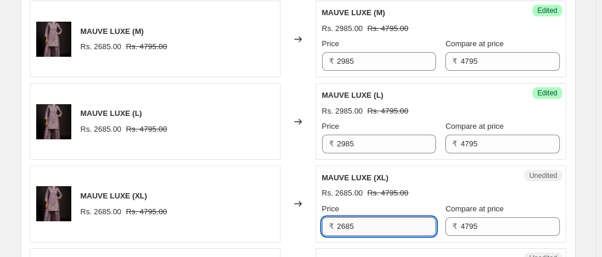
click at [358, 223] on input "2685" at bounding box center [386, 226] width 99 height 19
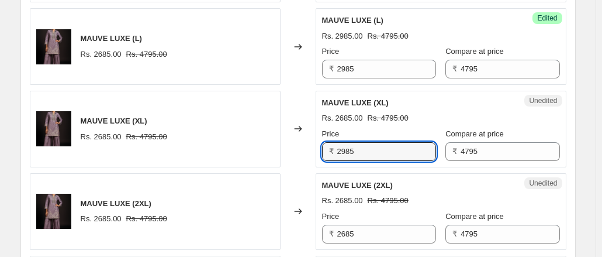
scroll to position [1286, 0]
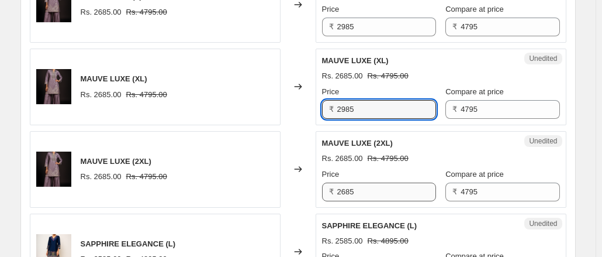
type input "2985"
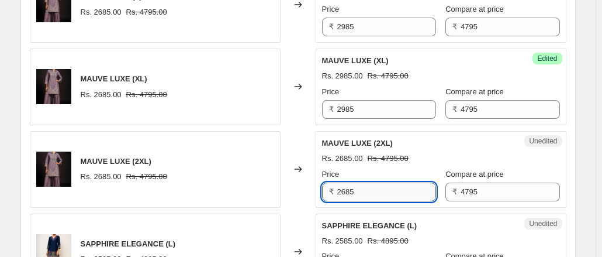
click at [356, 190] on input "2685" at bounding box center [386, 191] width 99 height 19
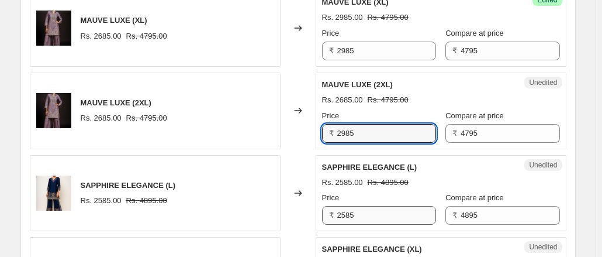
type input "2985"
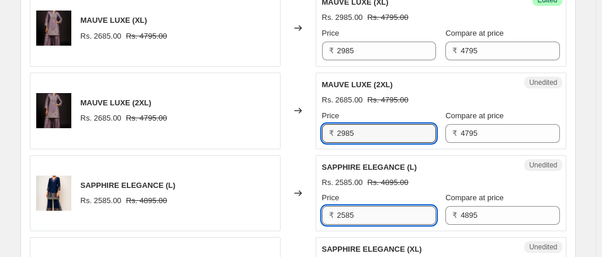
click at [359, 209] on input "2585" at bounding box center [386, 215] width 99 height 19
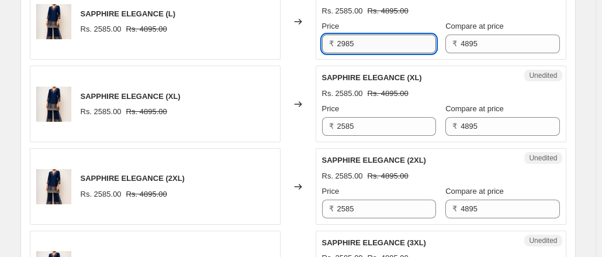
scroll to position [1519, 0]
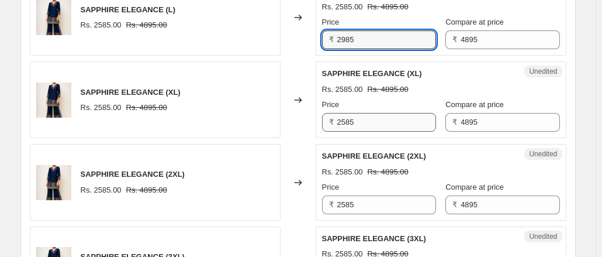
type input "2985"
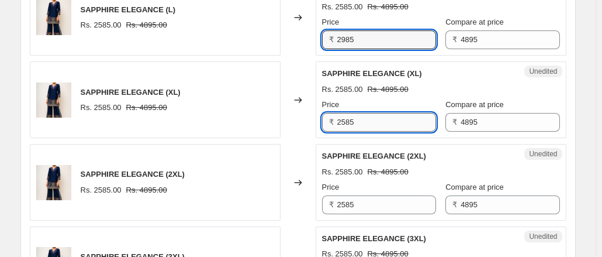
click at [357, 113] on input "2585" at bounding box center [386, 122] width 99 height 19
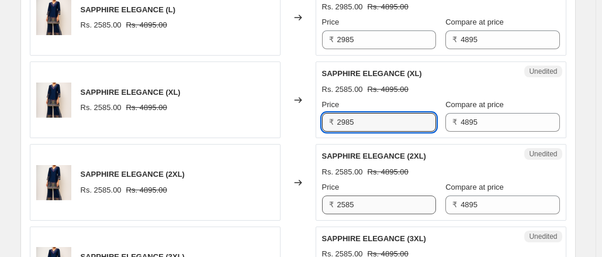
type input "2985"
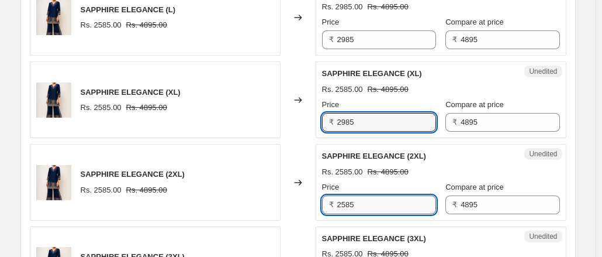
click at [362, 199] on input "2585" at bounding box center [386, 204] width 99 height 19
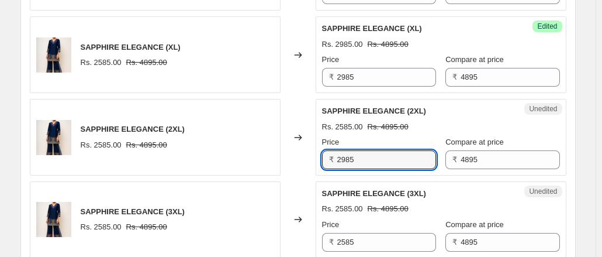
scroll to position [1578, 0]
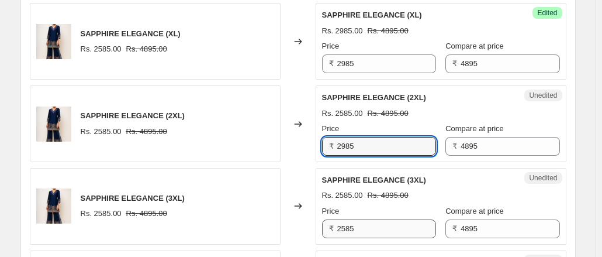
type input "2985"
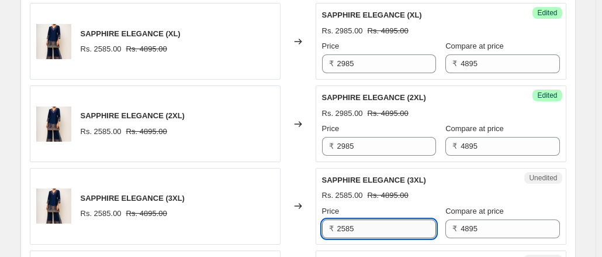
click at [363, 224] on input "2585" at bounding box center [386, 228] width 99 height 19
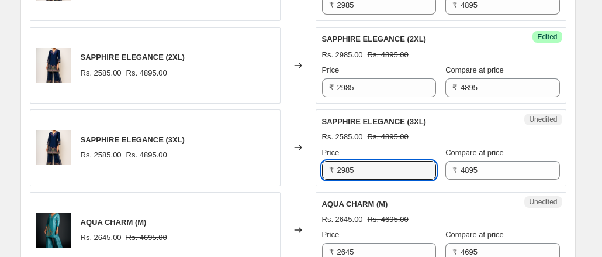
scroll to position [1753, 0]
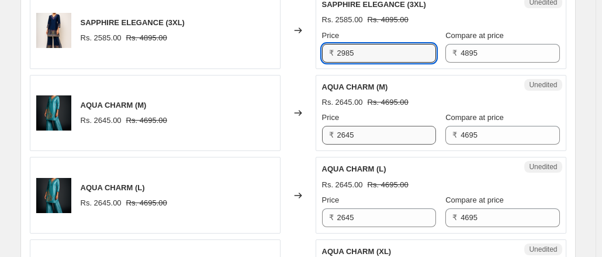
type input "2985"
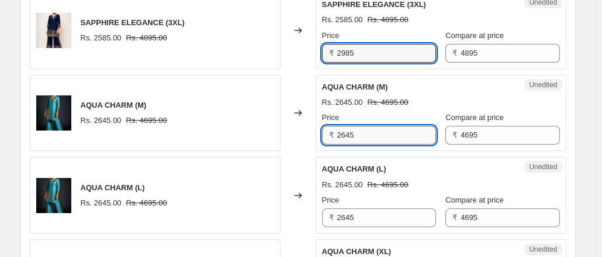
click at [362, 130] on input "2645" at bounding box center [386, 135] width 99 height 19
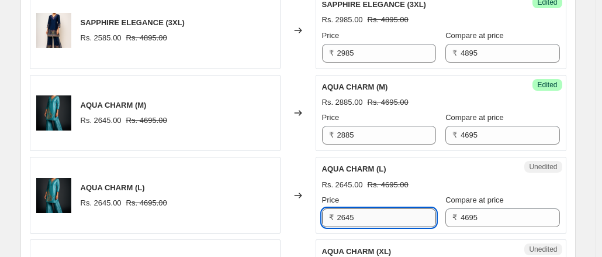
click at [361, 208] on input "2645" at bounding box center [386, 217] width 99 height 19
click at [361, 213] on input "2645" at bounding box center [386, 217] width 99 height 19
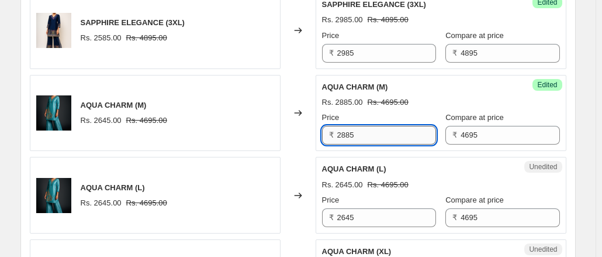
click at [346, 130] on input "2885" at bounding box center [386, 135] width 99 height 19
click at [359, 129] on input "2885" at bounding box center [386, 135] width 99 height 19
type input "2985"
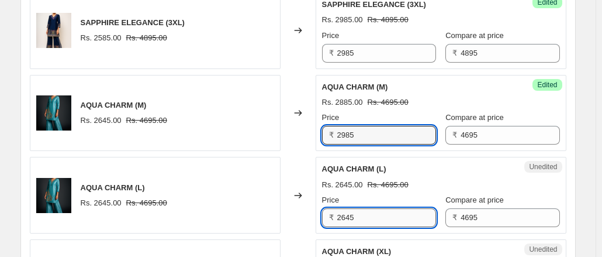
click at [362, 208] on input "2645" at bounding box center [386, 217] width 99 height 19
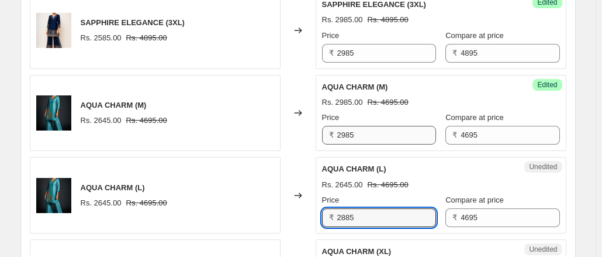
type input "2885"
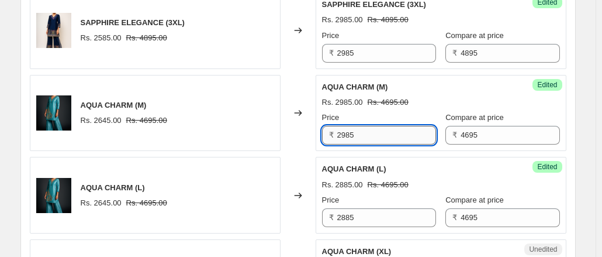
click at [347, 128] on input "2985" at bounding box center [386, 135] width 99 height 19
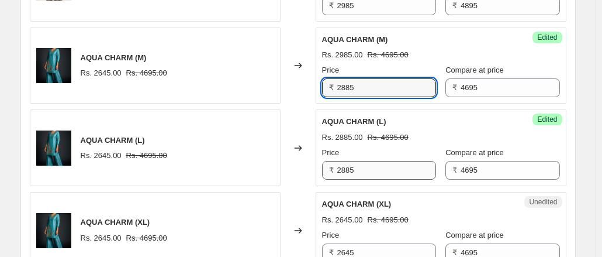
scroll to position [1812, 0]
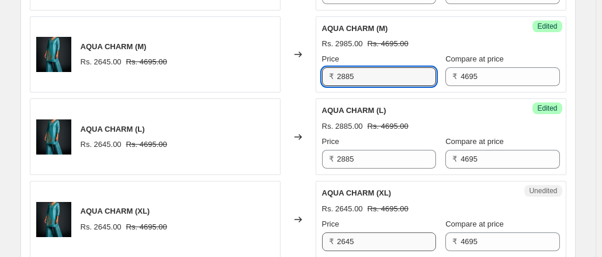
type input "2885"
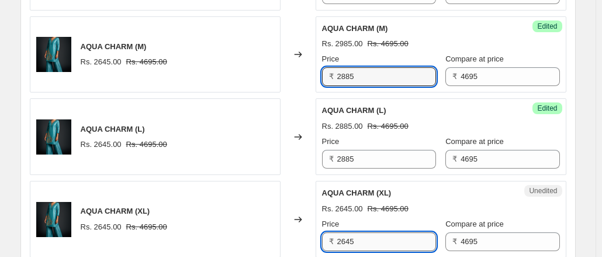
click at [356, 232] on input "2645" at bounding box center [386, 241] width 99 height 19
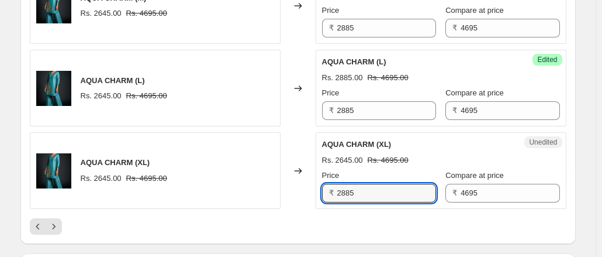
scroll to position [1929, 0]
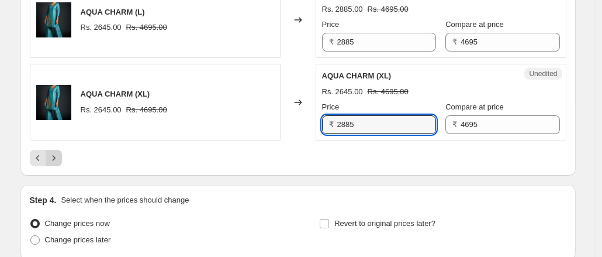
type input "2885"
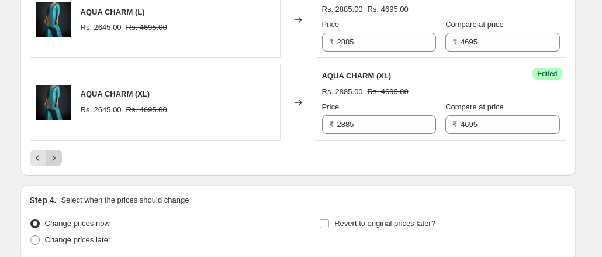
click at [57, 152] on icon "Next" at bounding box center [54, 158] width 12 height 12
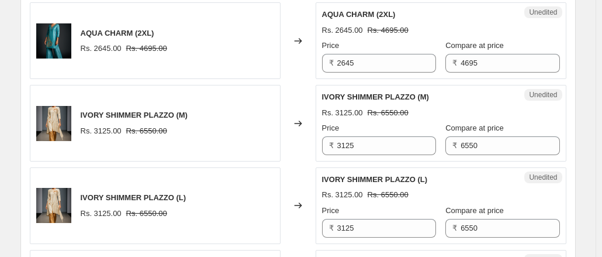
scroll to position [382, 0]
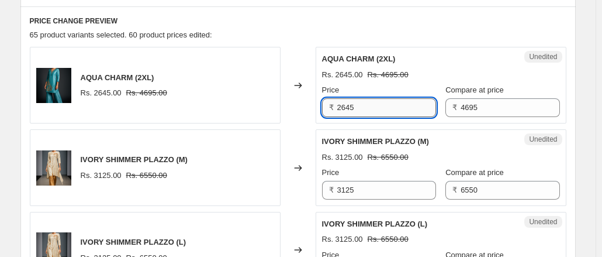
click at [356, 109] on input "2645" at bounding box center [386, 107] width 99 height 19
type input "2885"
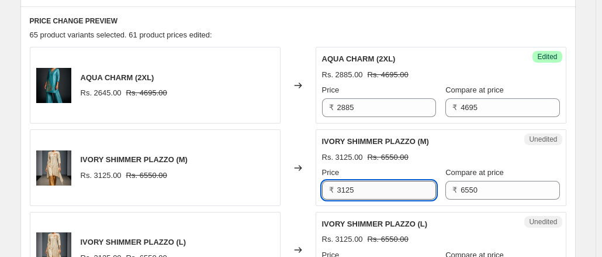
click at [351, 187] on input "3125" at bounding box center [386, 190] width 99 height 19
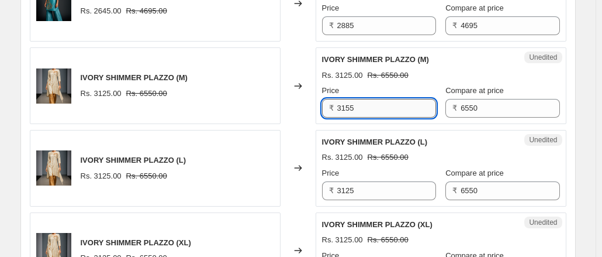
scroll to position [499, 0]
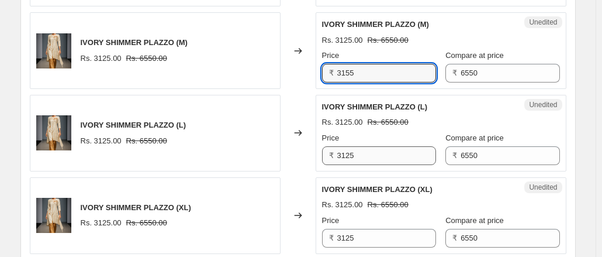
type input "3155"
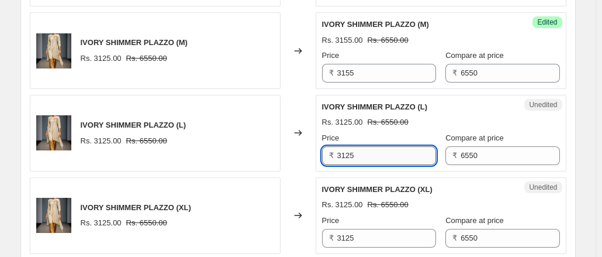
click at [350, 153] on input "3125" at bounding box center [386, 155] width 99 height 19
type input "3155"
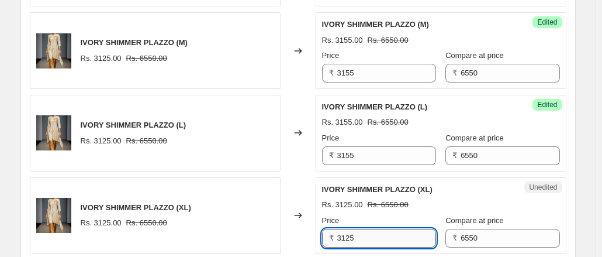
click at [352, 234] on input "3125" at bounding box center [386, 237] width 99 height 19
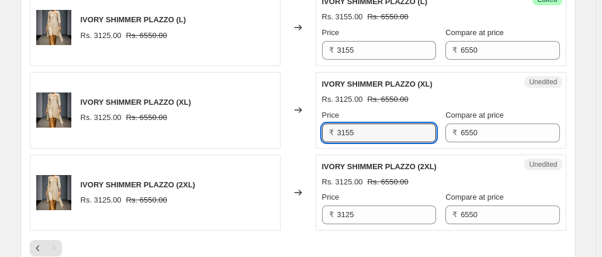
scroll to position [616, 0]
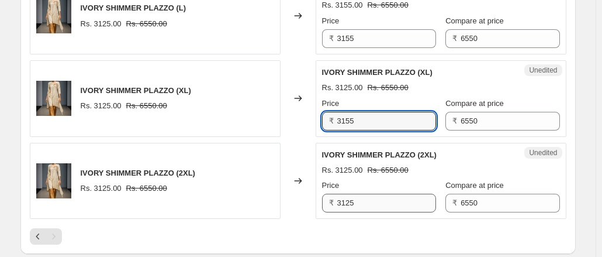
type input "3155"
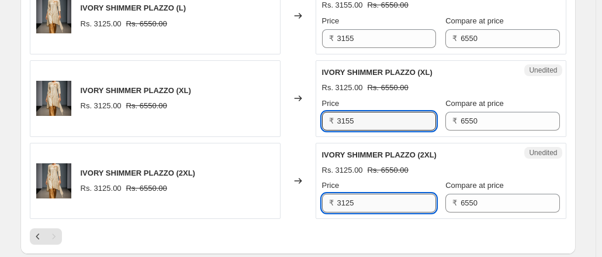
click at [352, 200] on input "3125" at bounding box center [386, 202] width 99 height 19
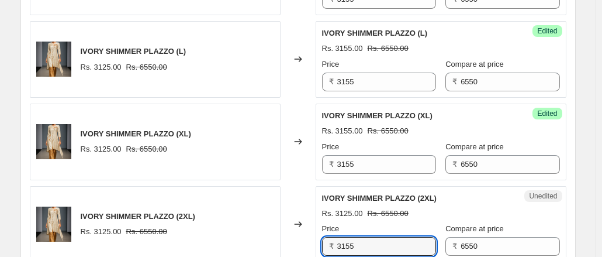
scroll to position [499, 0]
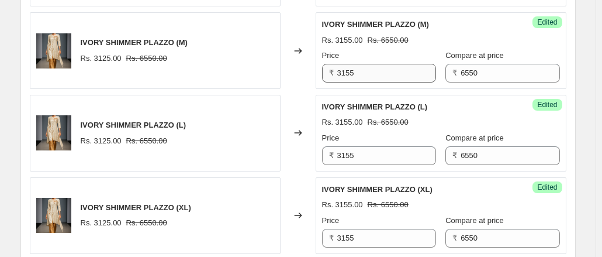
type input "3155"
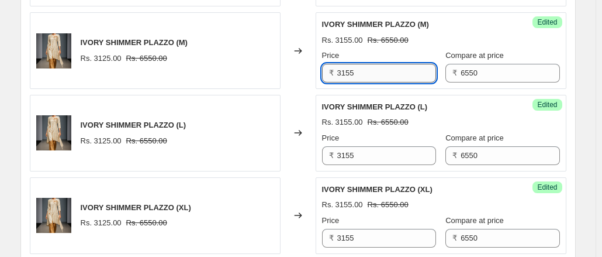
click at [347, 71] on input "3155" at bounding box center [386, 73] width 99 height 19
click at [372, 72] on input "3155" at bounding box center [386, 73] width 99 height 19
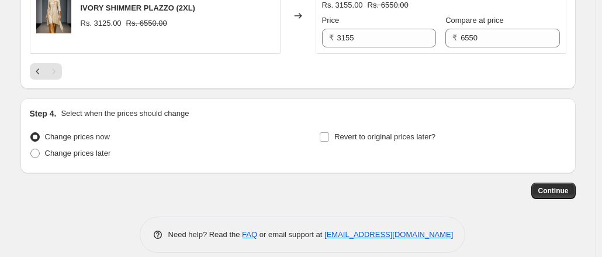
scroll to position [791, 0]
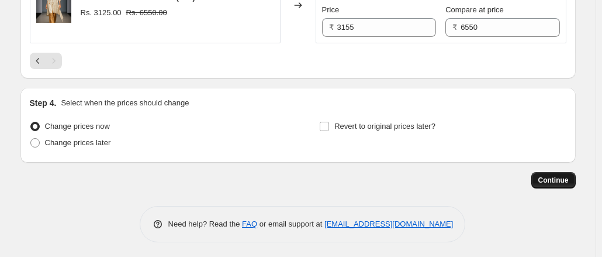
click at [543, 176] on span "Continue" at bounding box center [553, 179] width 30 height 9
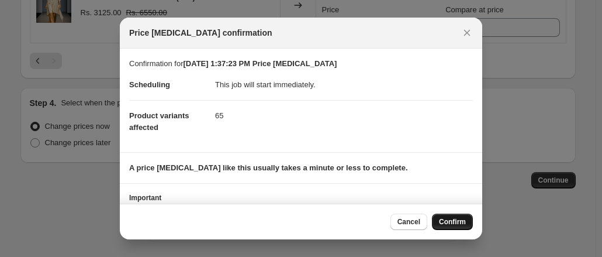
click at [452, 221] on span "Confirm" at bounding box center [452, 221] width 27 height 9
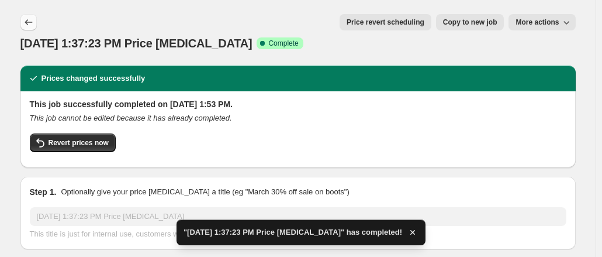
click at [30, 25] on icon "Price change jobs" at bounding box center [29, 22] width 8 height 6
